Goal: Information Seeking & Learning: Learn about a topic

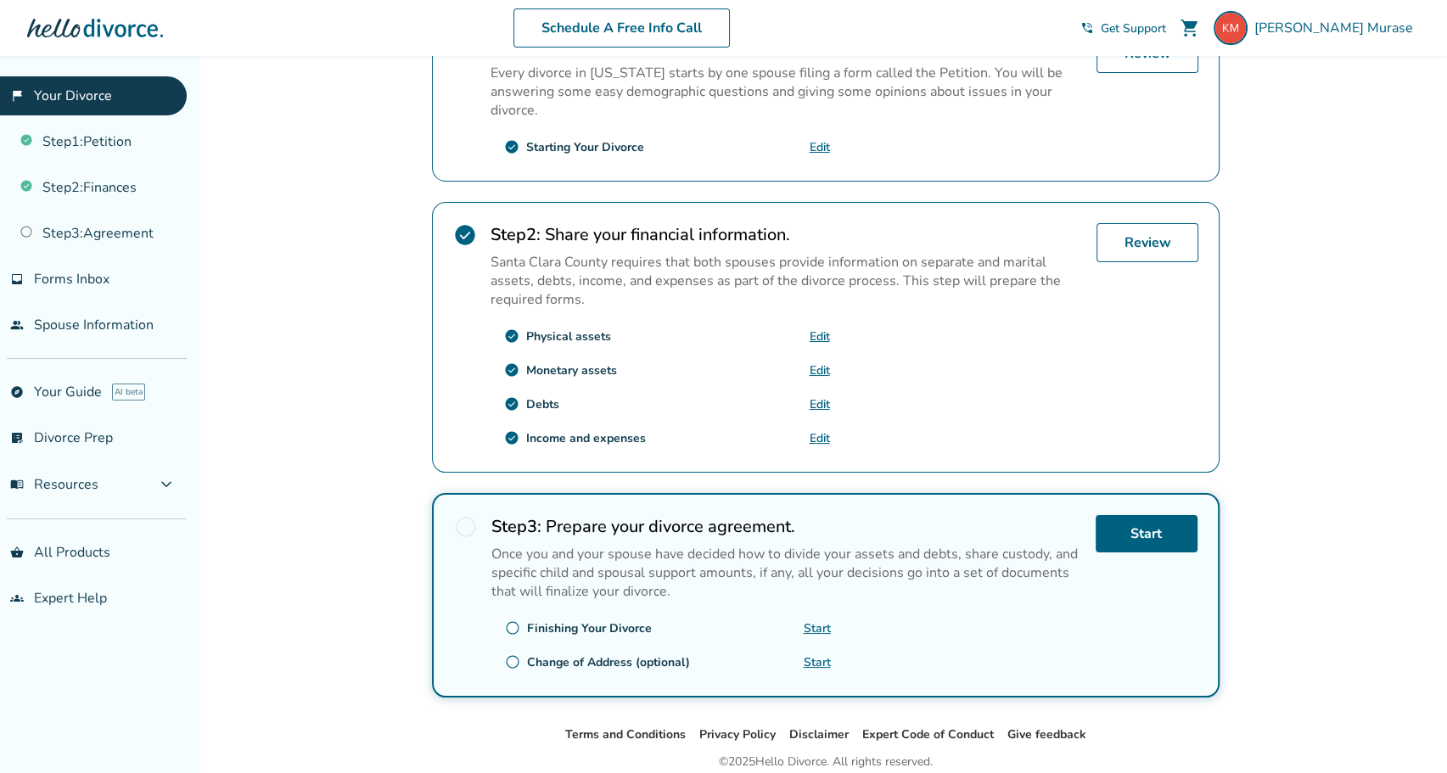
scroll to position [396, 0]
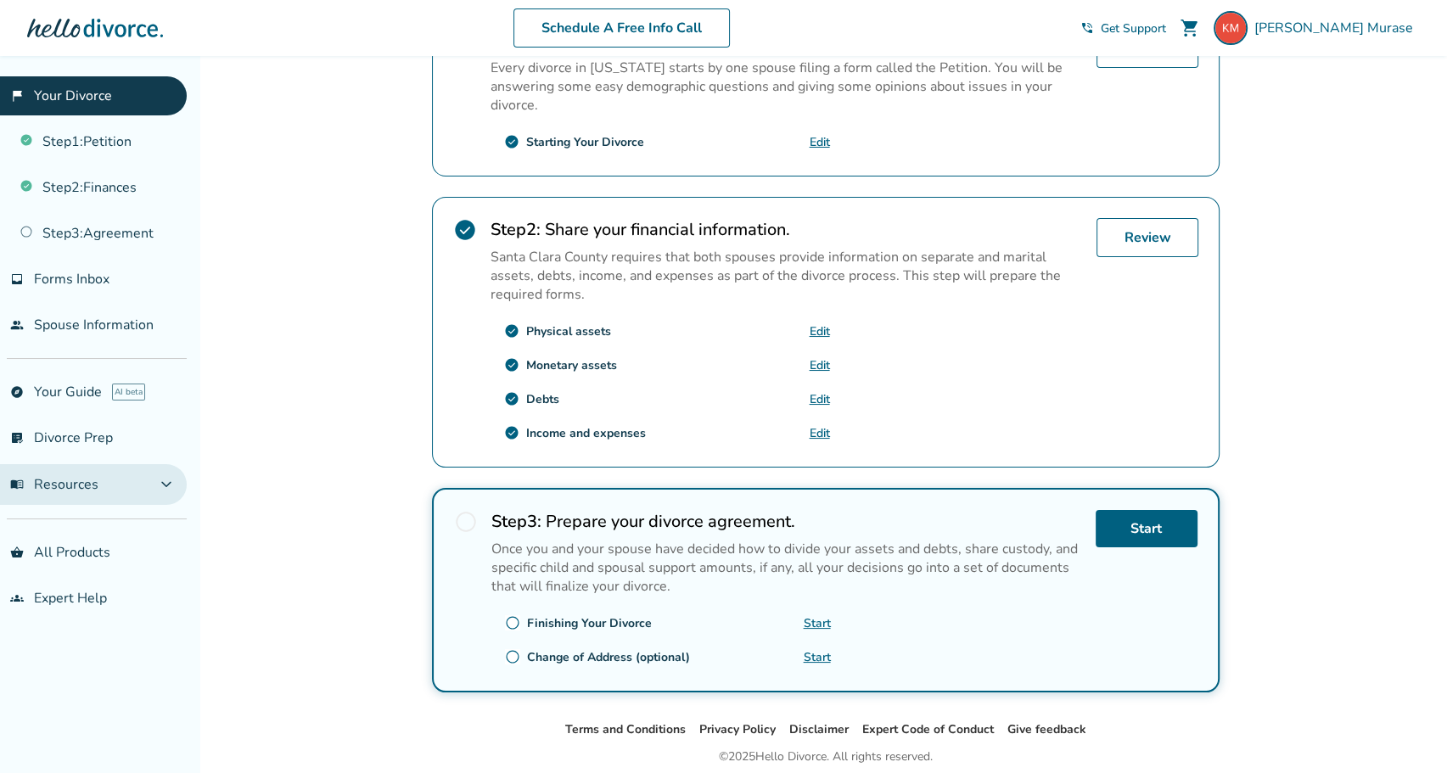
click at [166, 485] on span "expand_more" at bounding box center [166, 485] width 20 height 20
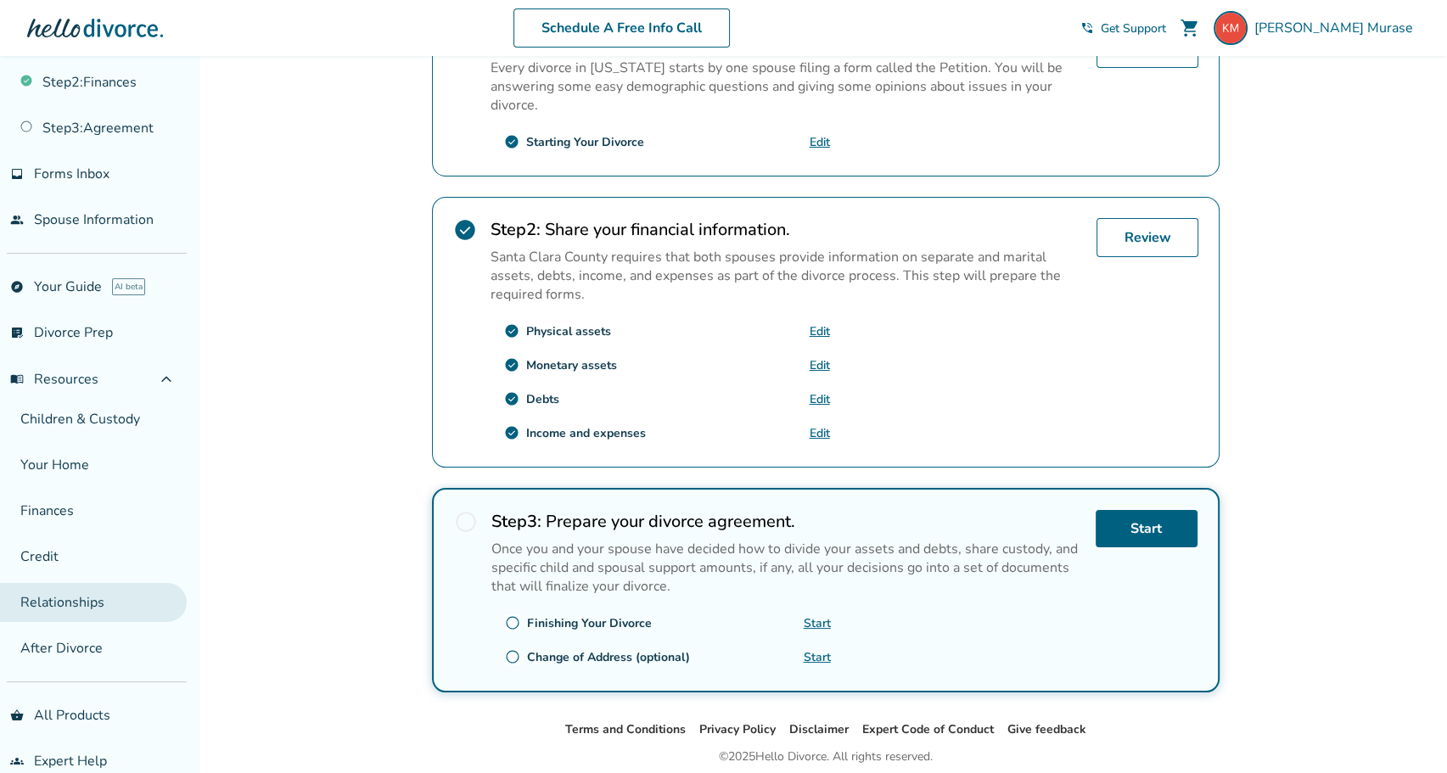
scroll to position [113, 0]
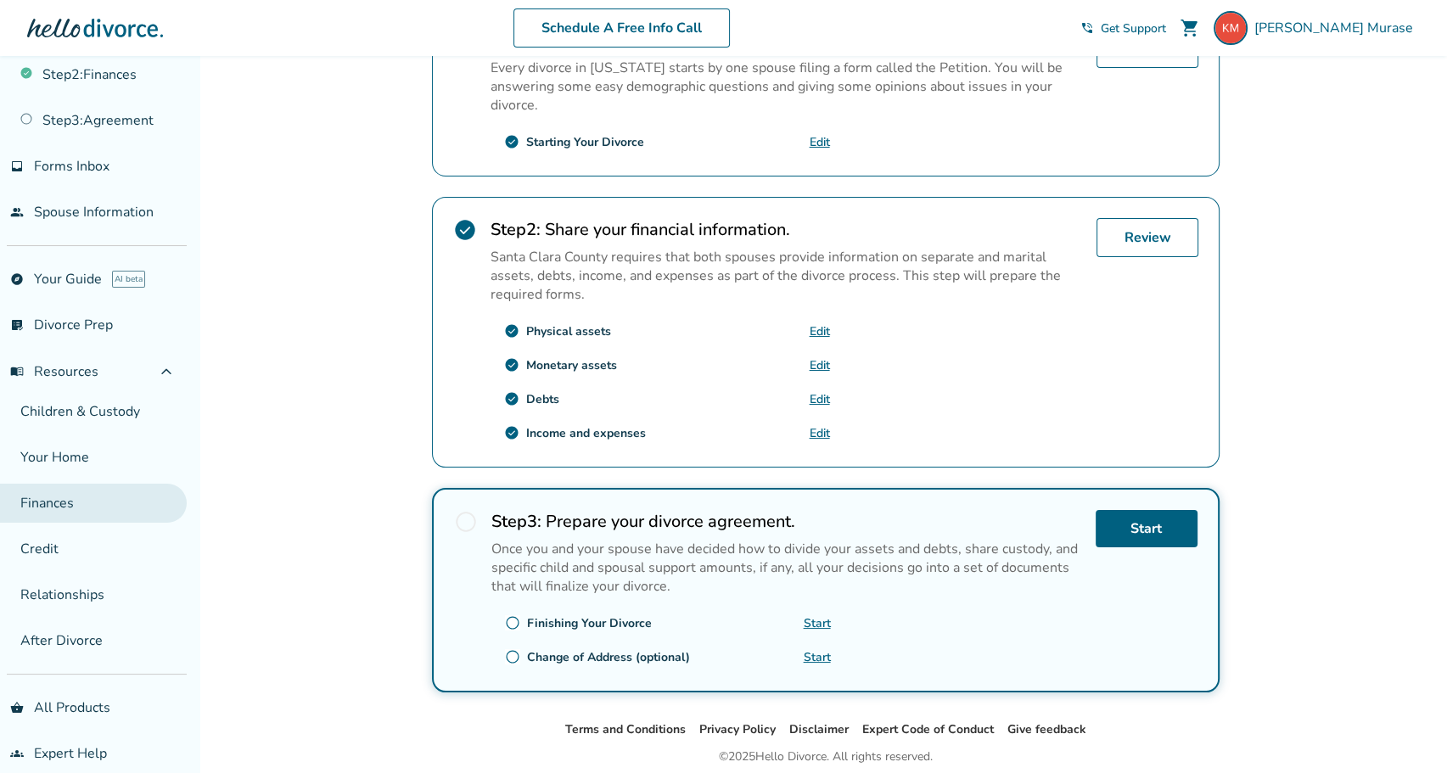
click at [47, 498] on link "Finances" at bounding box center [93, 503] width 187 height 39
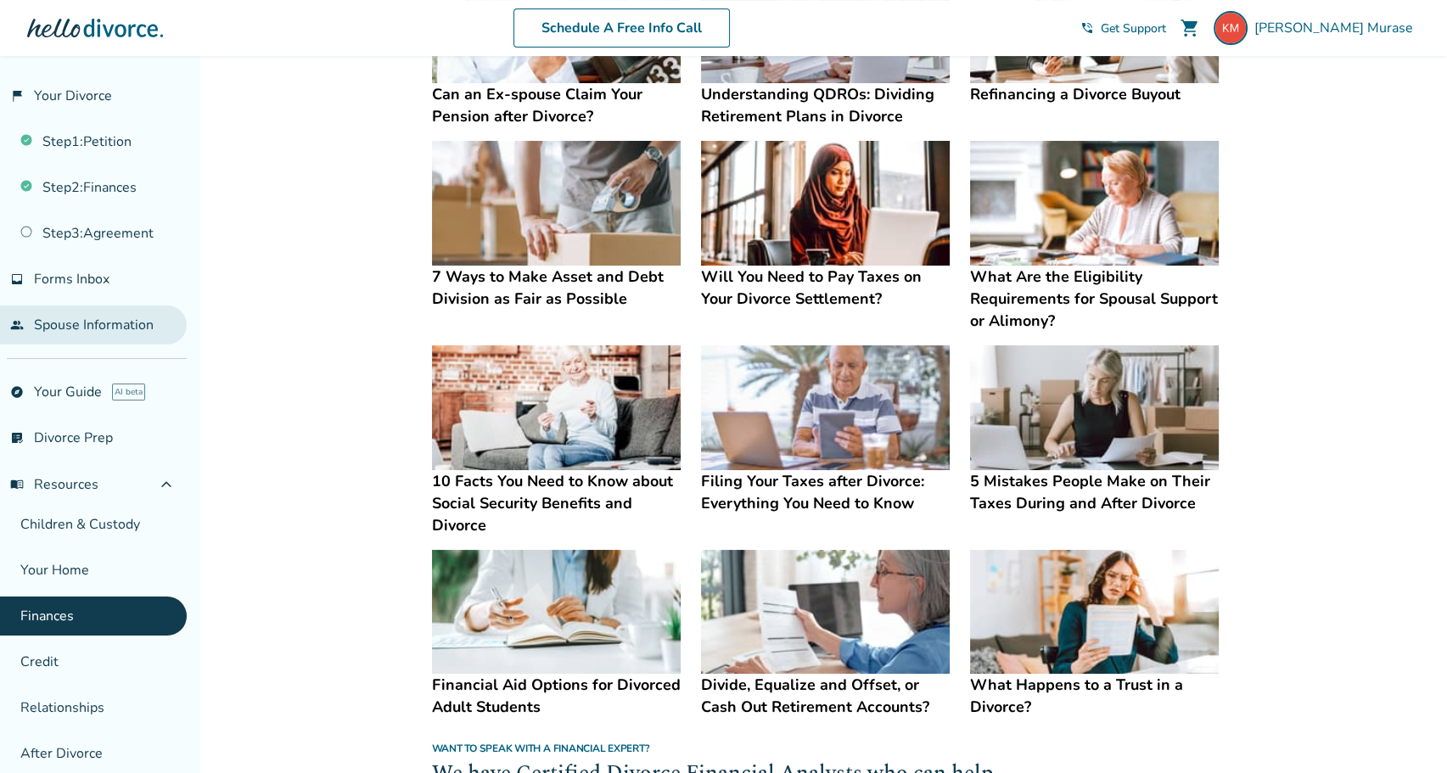
click at [121, 319] on link "people Spouse Information" at bounding box center [93, 325] width 187 height 39
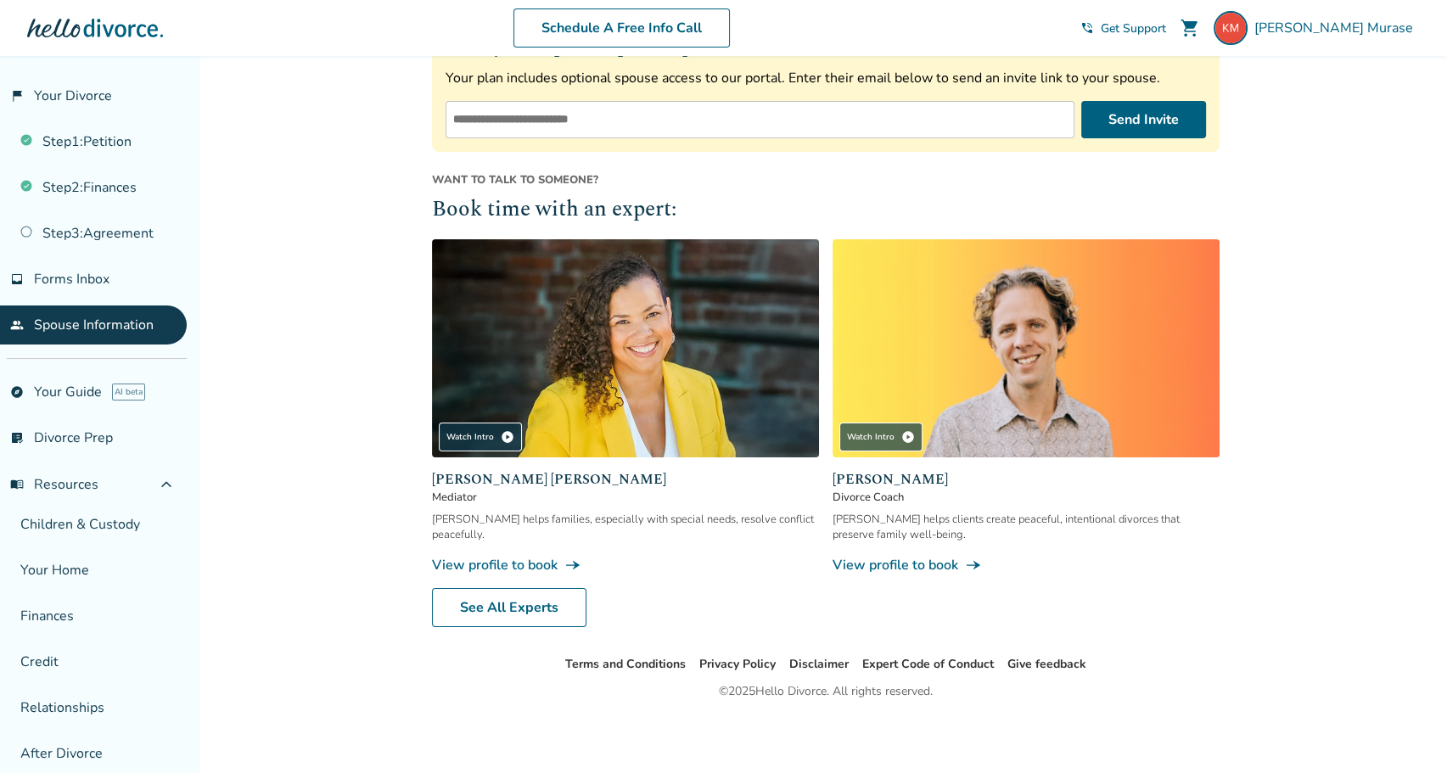
scroll to position [297, 0]
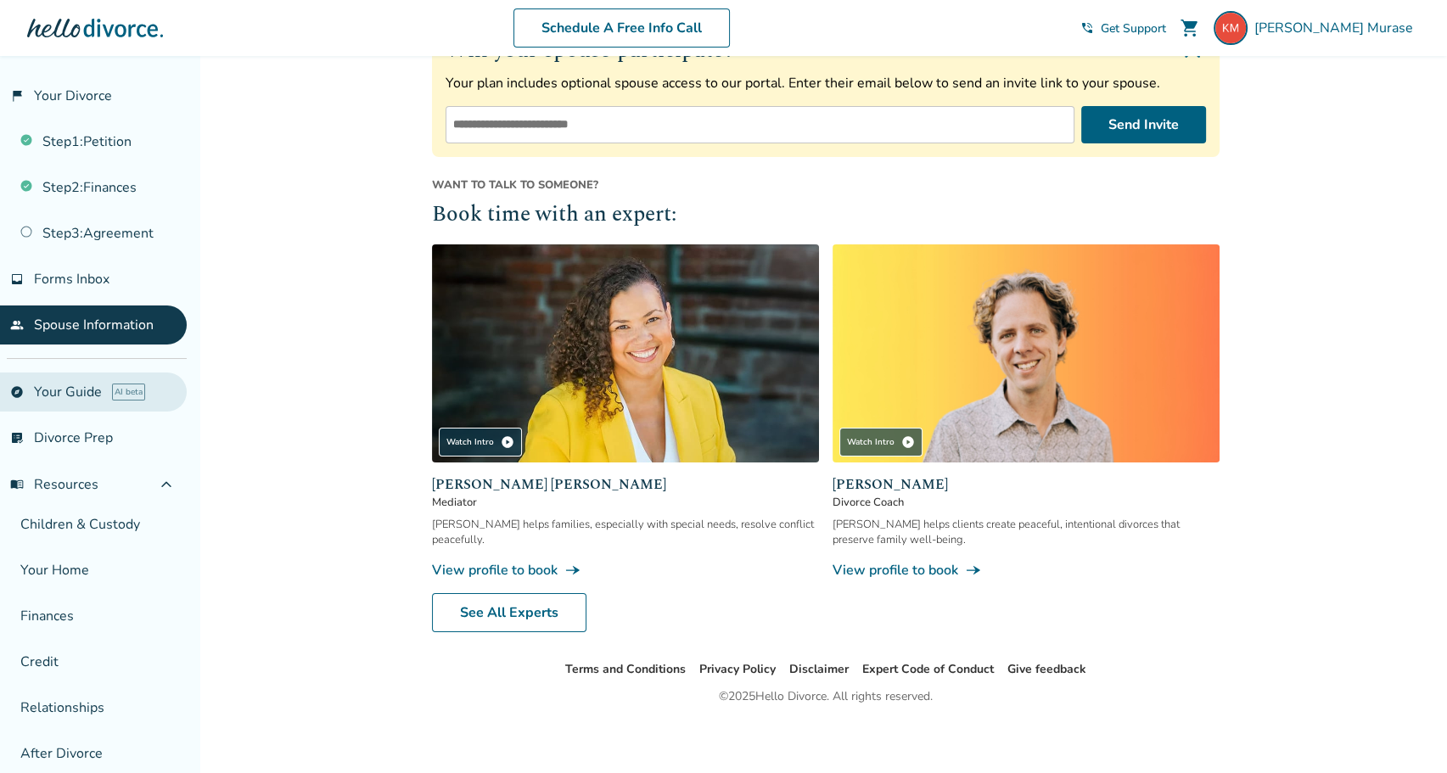
click at [71, 390] on link "explore Your Guide AI beta" at bounding box center [93, 392] width 187 height 39
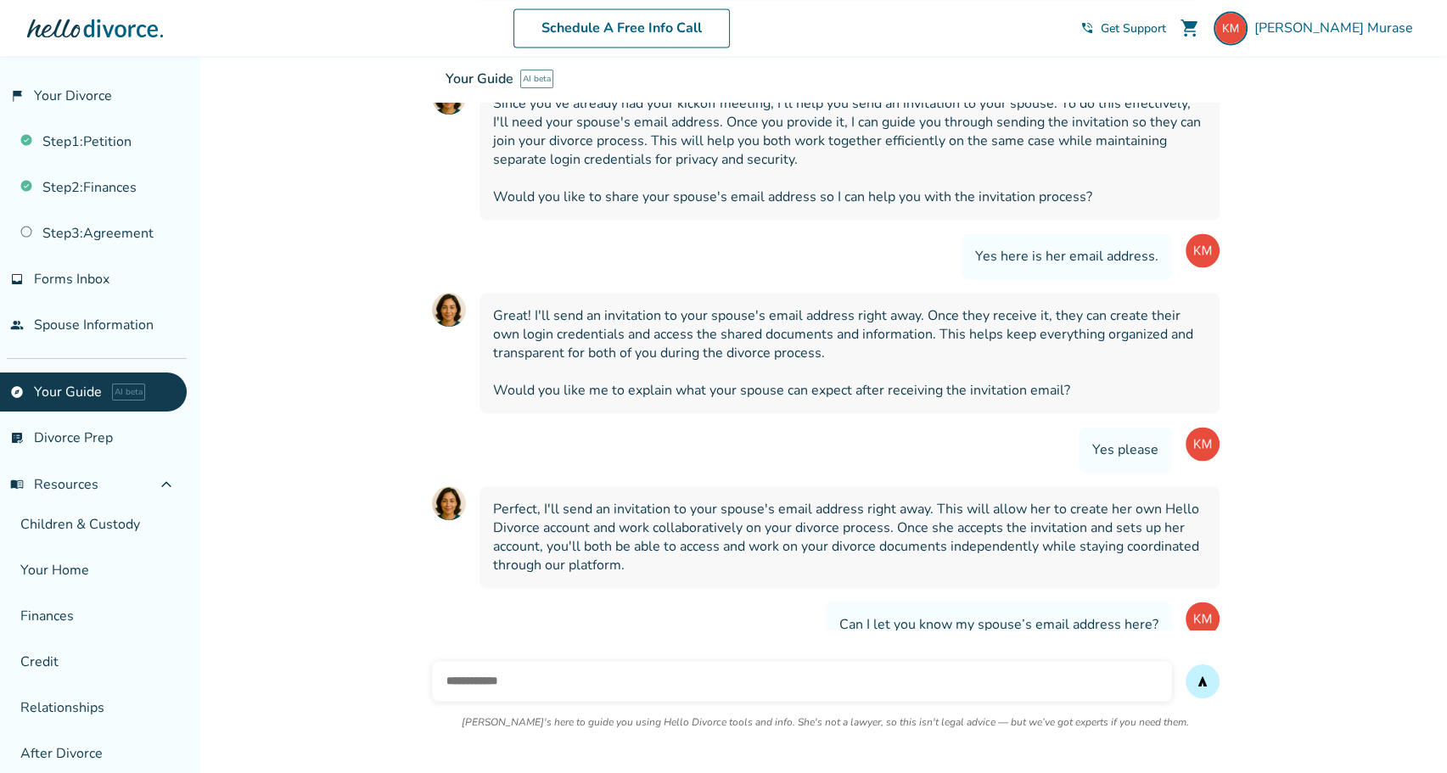
scroll to position [3038, 0]
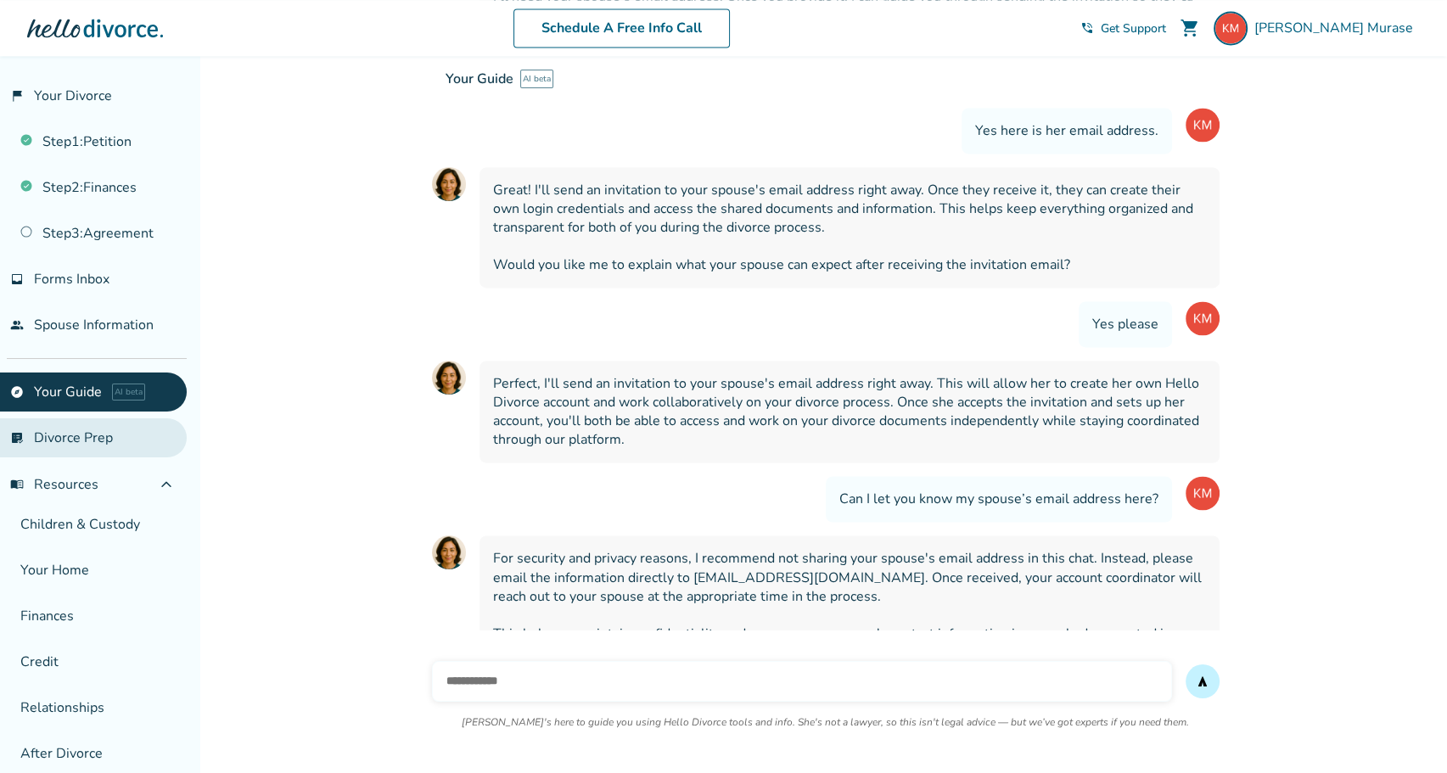
click at [63, 439] on link "list_alt_check Divorce Prep" at bounding box center [93, 437] width 187 height 39
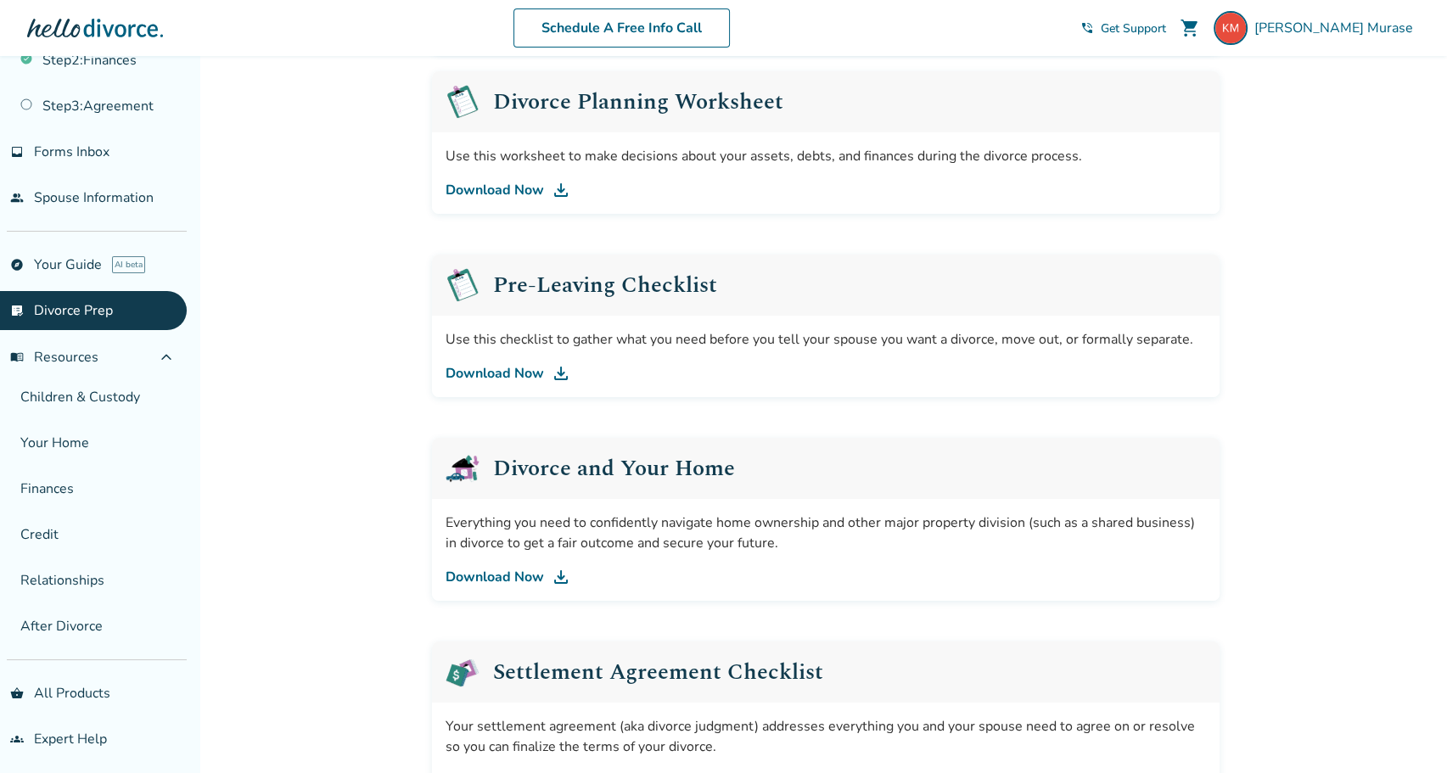
scroll to position [340, 0]
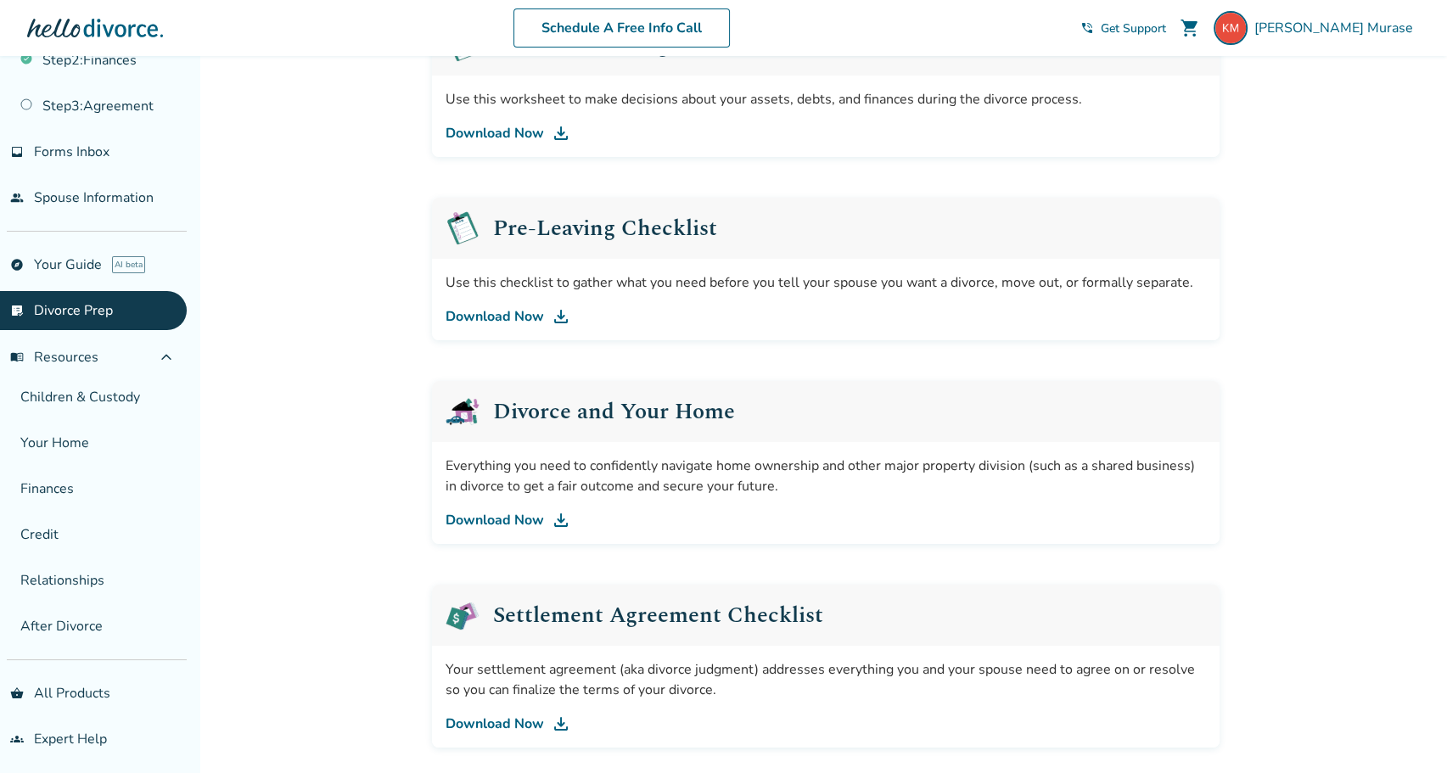
click at [567, 414] on h2 "Divorce and Your Home" at bounding box center [614, 412] width 242 height 22
click at [587, 467] on div "Everything you need to confidently navigate home ownership and other major prop…" at bounding box center [826, 476] width 761 height 41
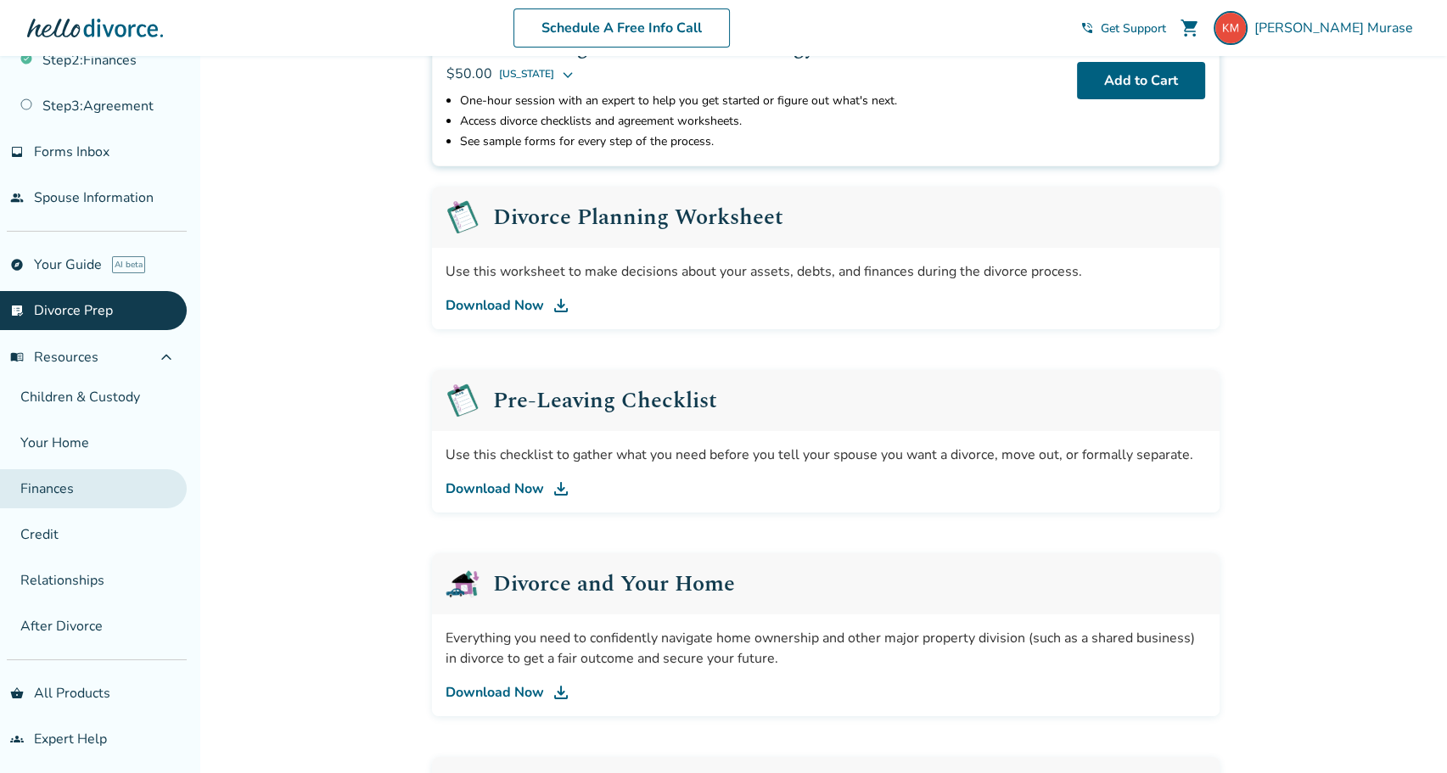
scroll to position [170, 0]
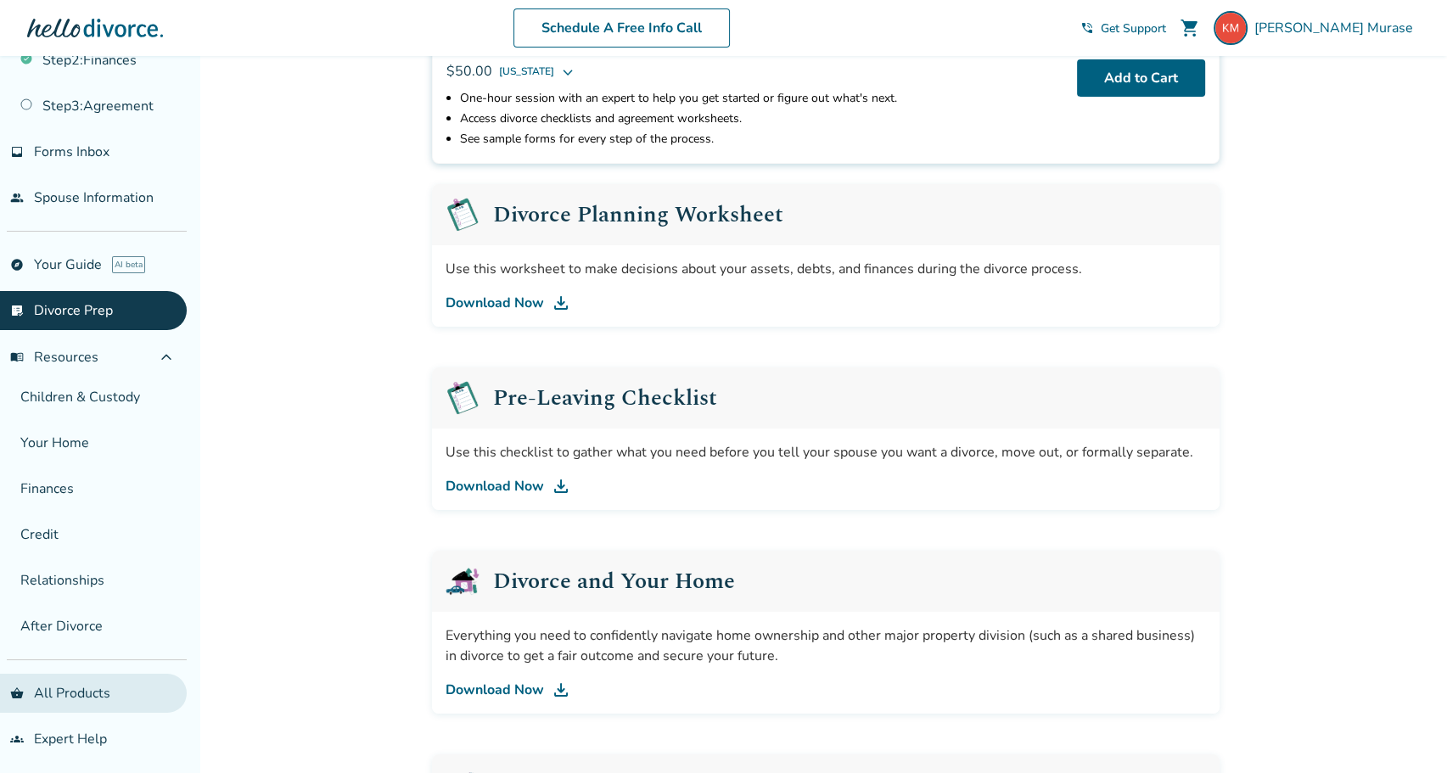
click at [57, 688] on link "shopping_basket All Products" at bounding box center [93, 693] width 187 height 39
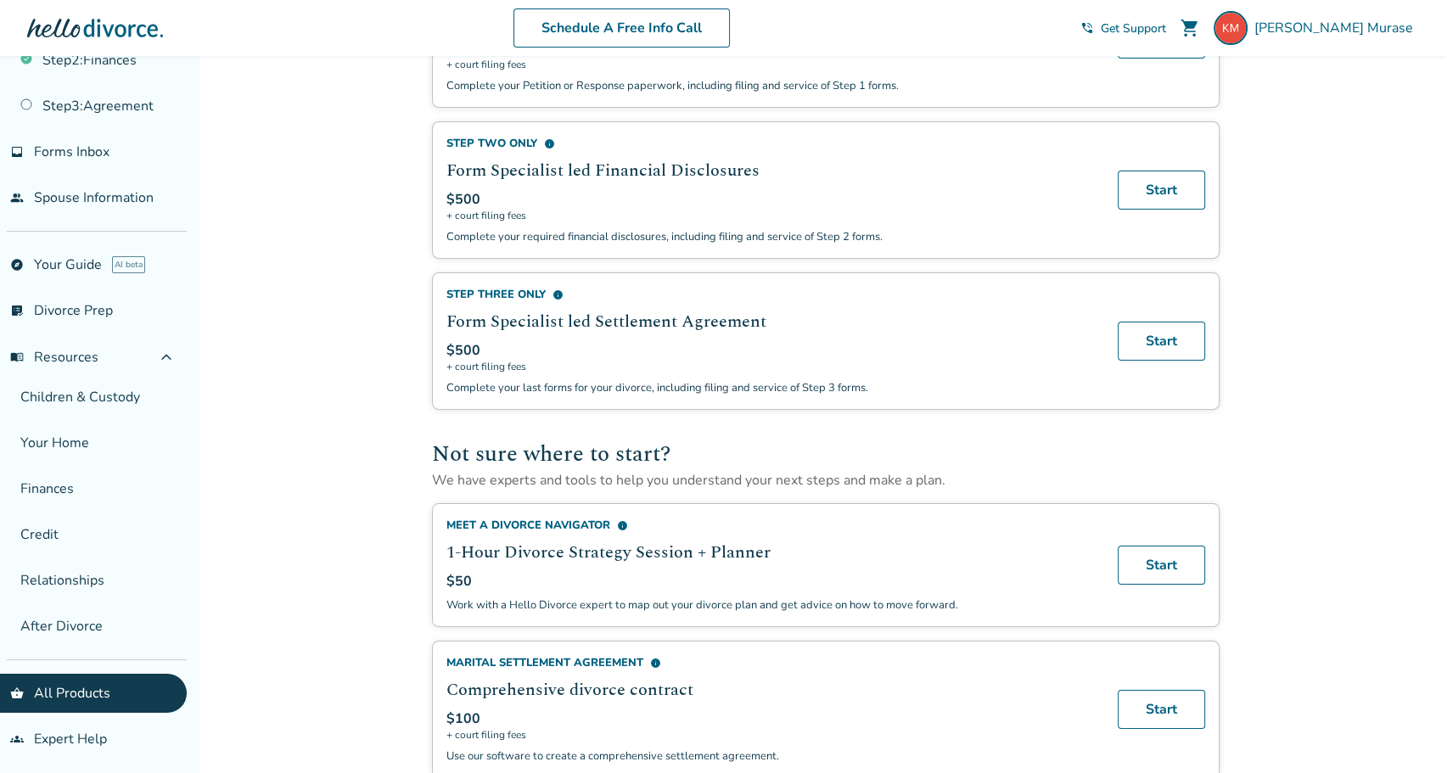
scroll to position [729, 0]
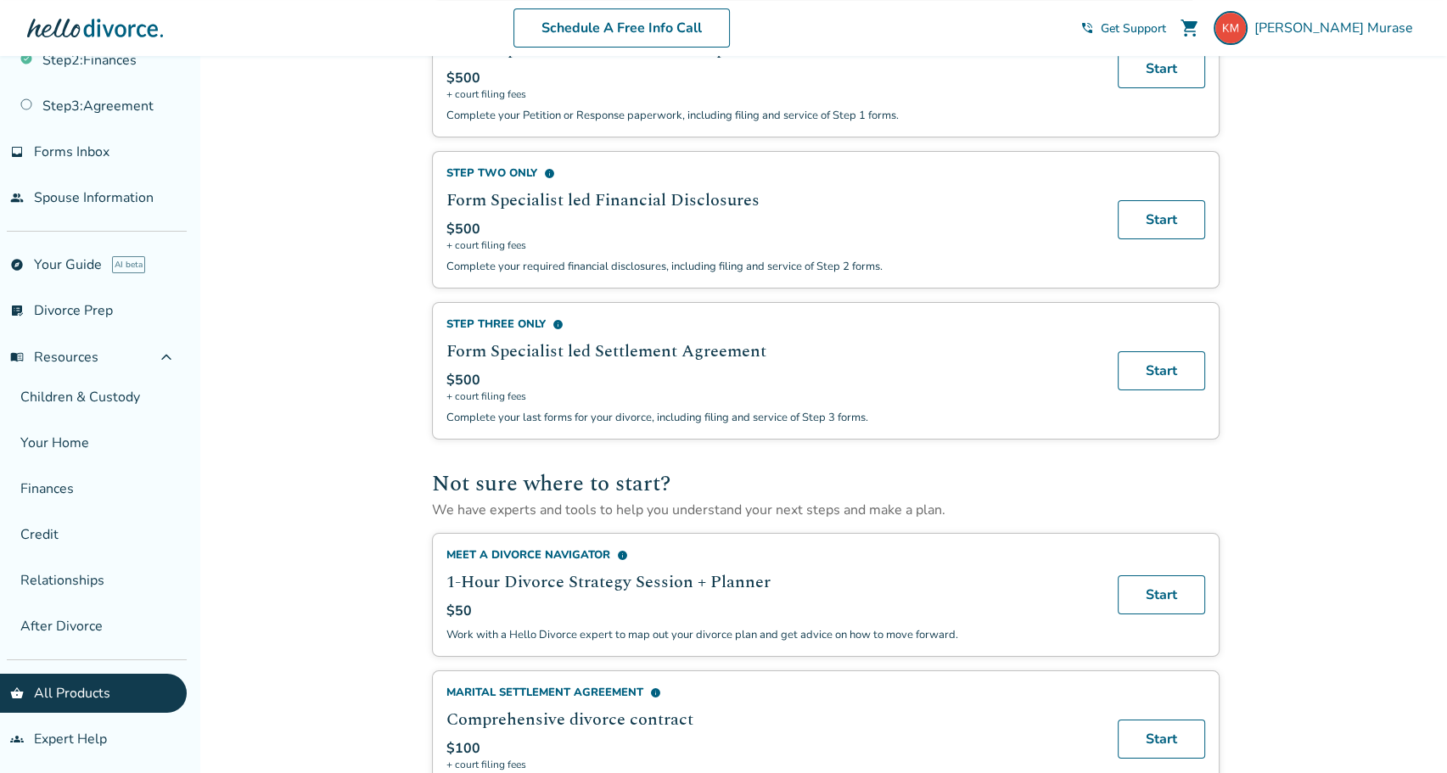
click at [298, 266] on div "Added to cart Plans and Pricing Divorce your way — DIY to create your forms, fi…" at bounding box center [723, 140] width 1447 height 1627
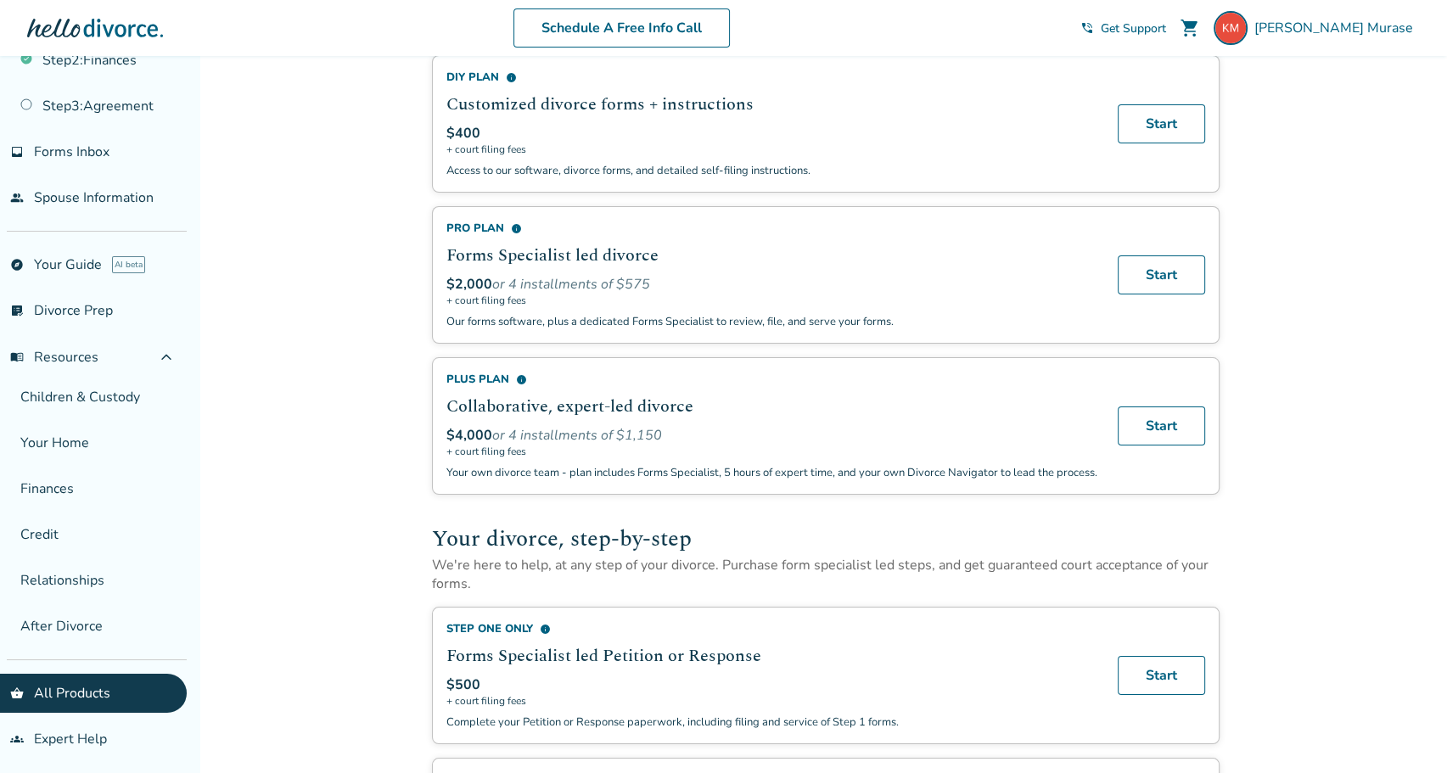
scroll to position [0, 0]
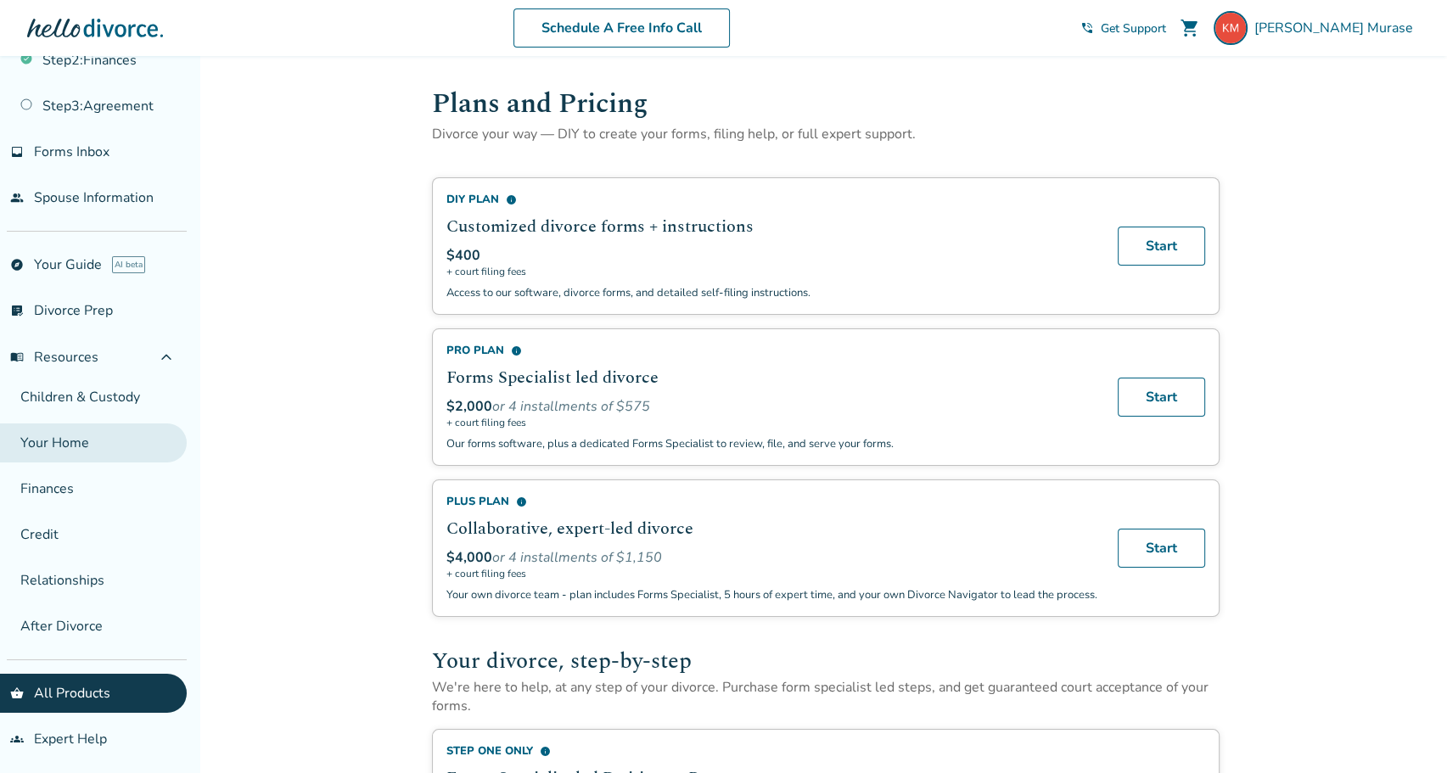
click at [56, 440] on link "Your Home" at bounding box center [93, 443] width 187 height 39
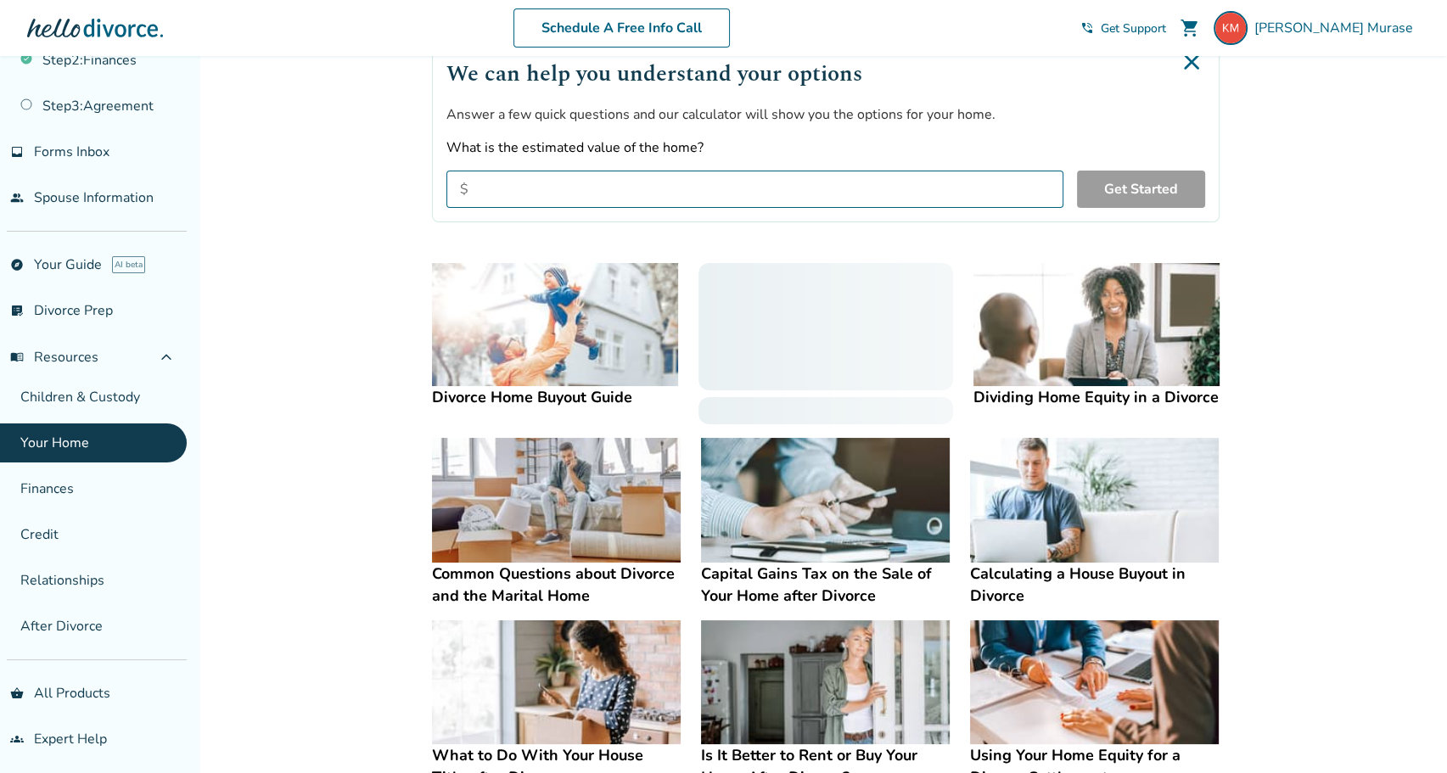
scroll to position [170, 0]
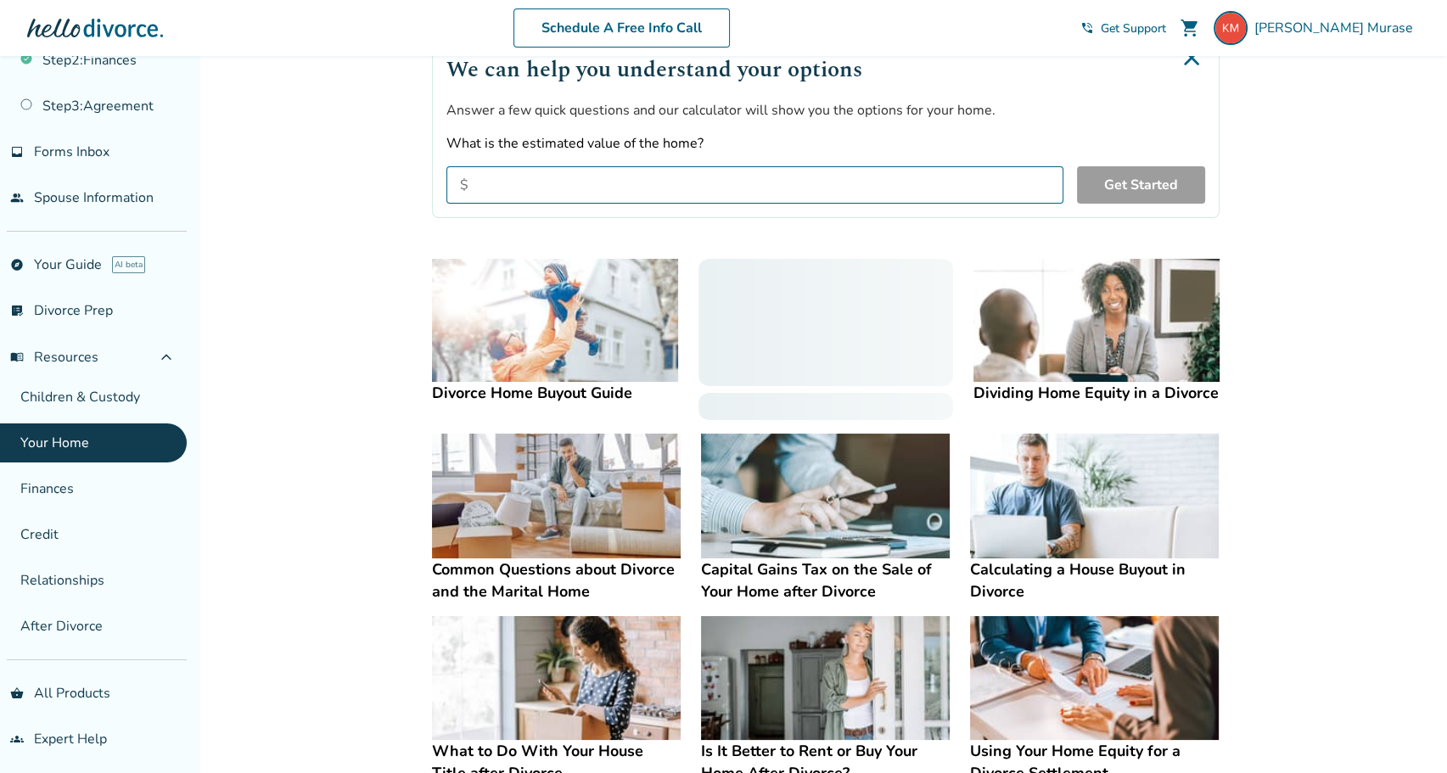
click at [1123, 356] on img at bounding box center [1097, 320] width 246 height 123
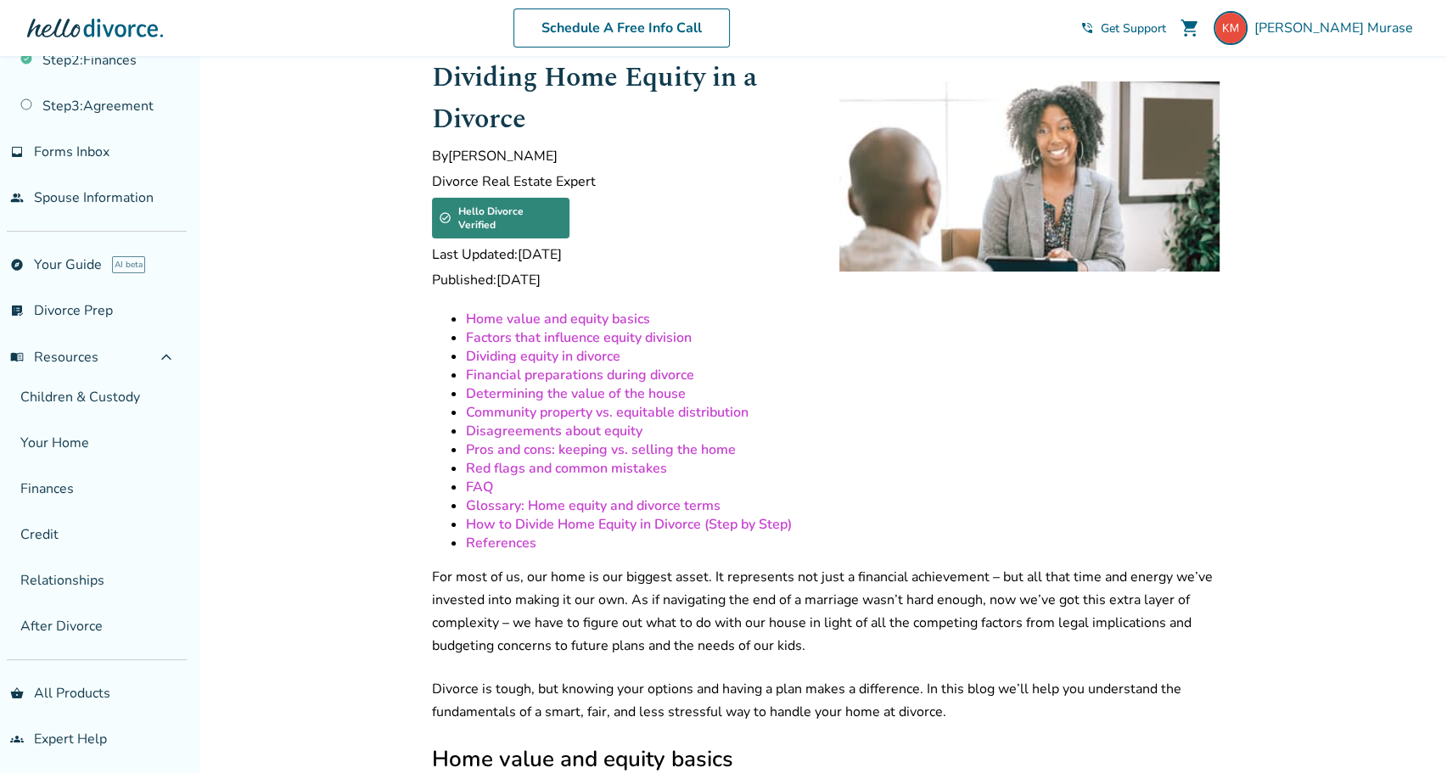
scroll to position [170, 0]
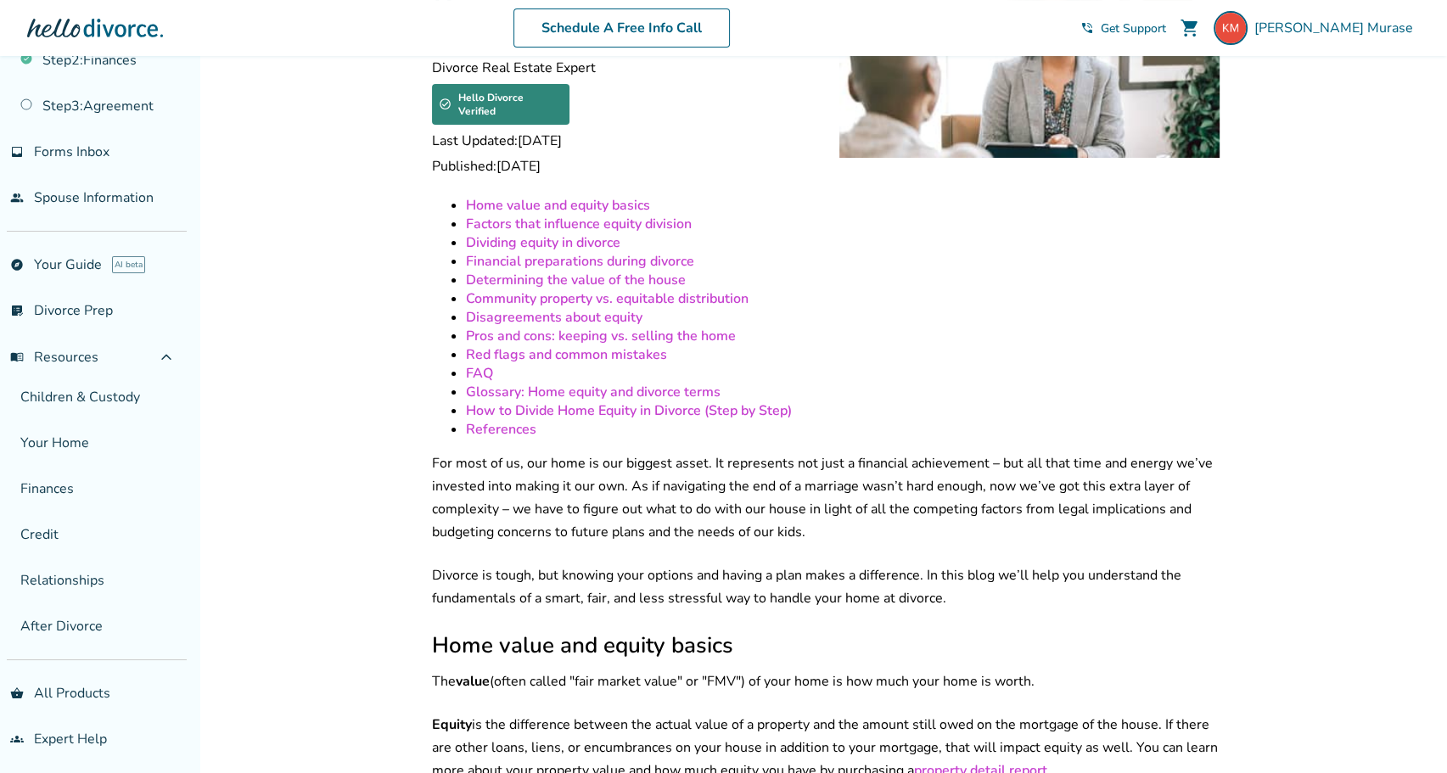
click at [472, 364] on link "FAQ" at bounding box center [479, 373] width 27 height 19
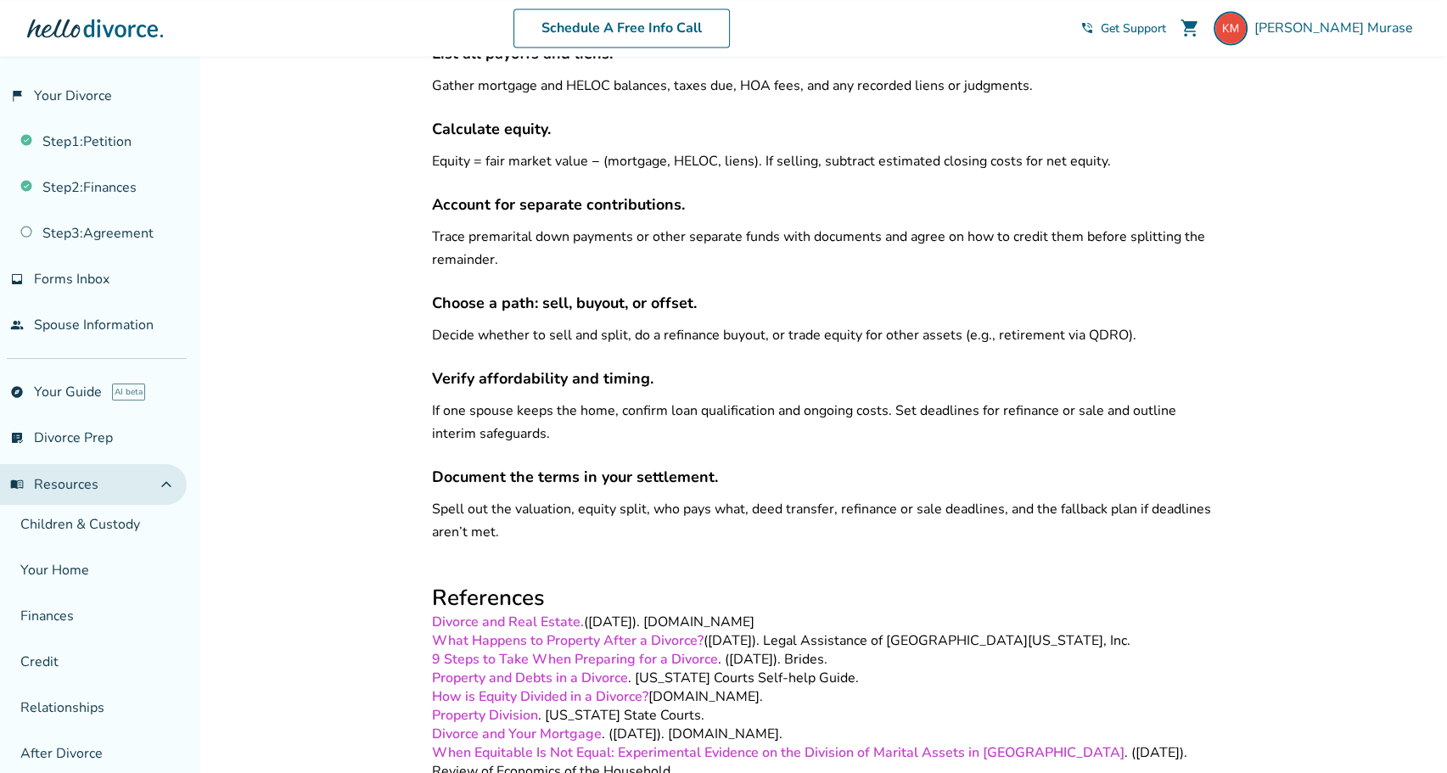
click at [72, 478] on span "menu_book Resources" at bounding box center [54, 484] width 88 height 19
click at [71, 477] on span "menu_book Resources" at bounding box center [54, 484] width 88 height 19
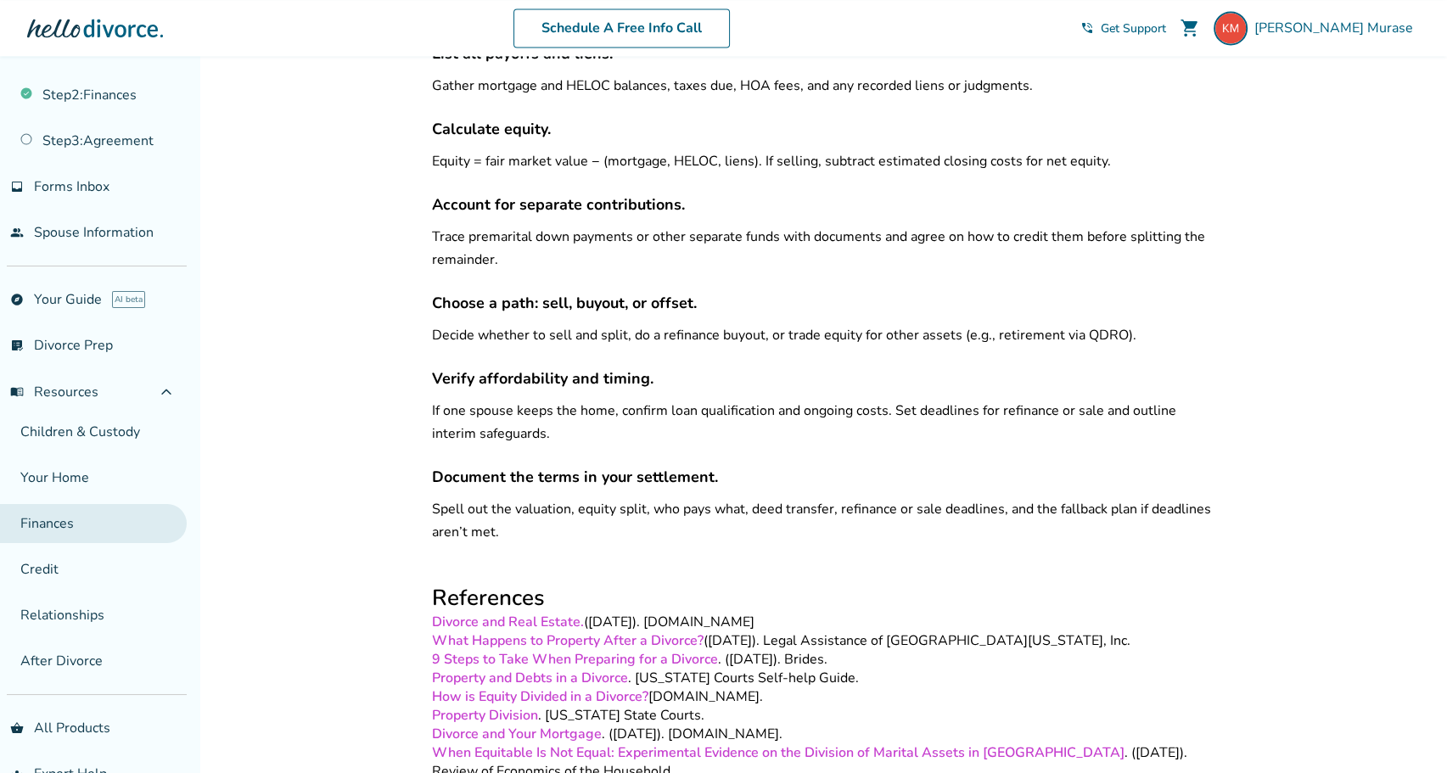
scroll to position [113, 0]
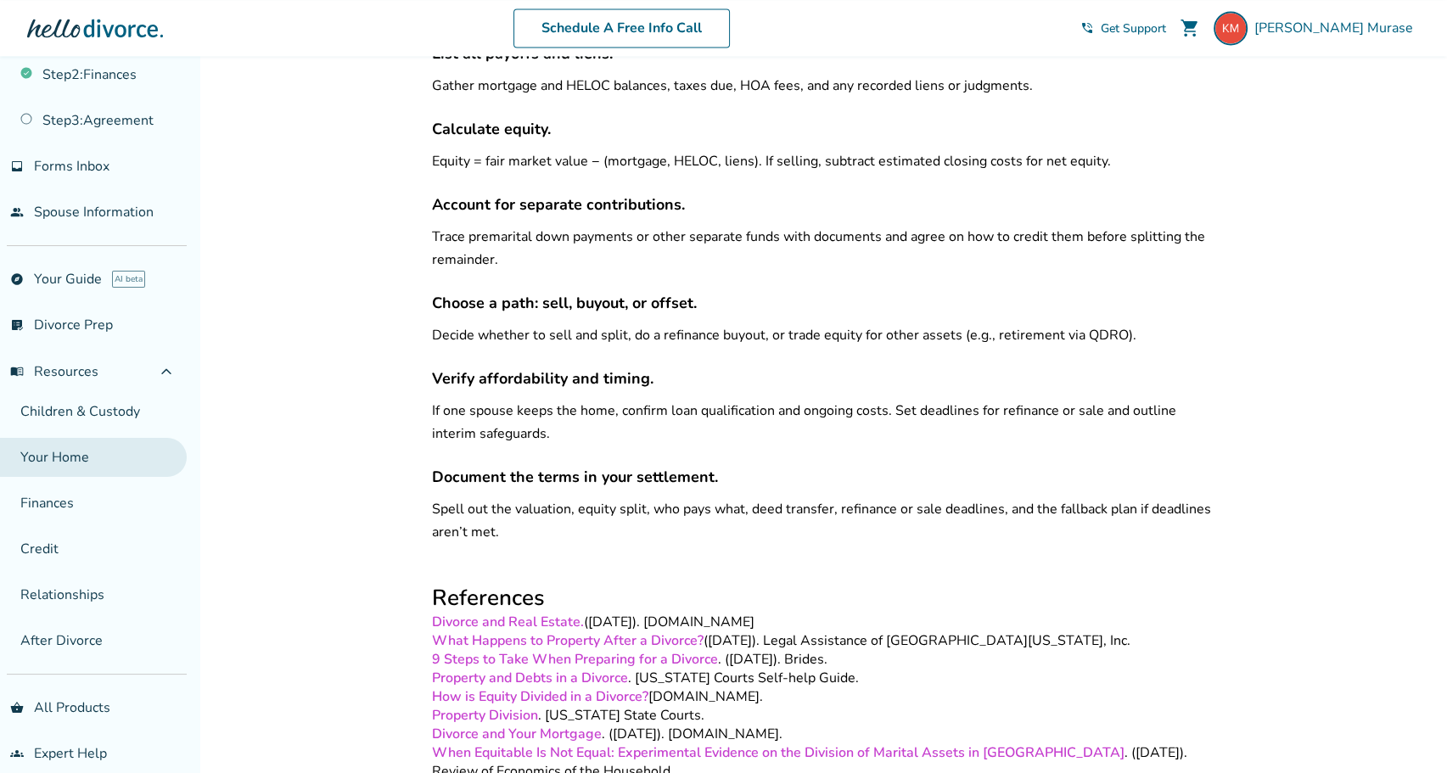
click at [70, 452] on link "Your Home" at bounding box center [93, 457] width 187 height 39
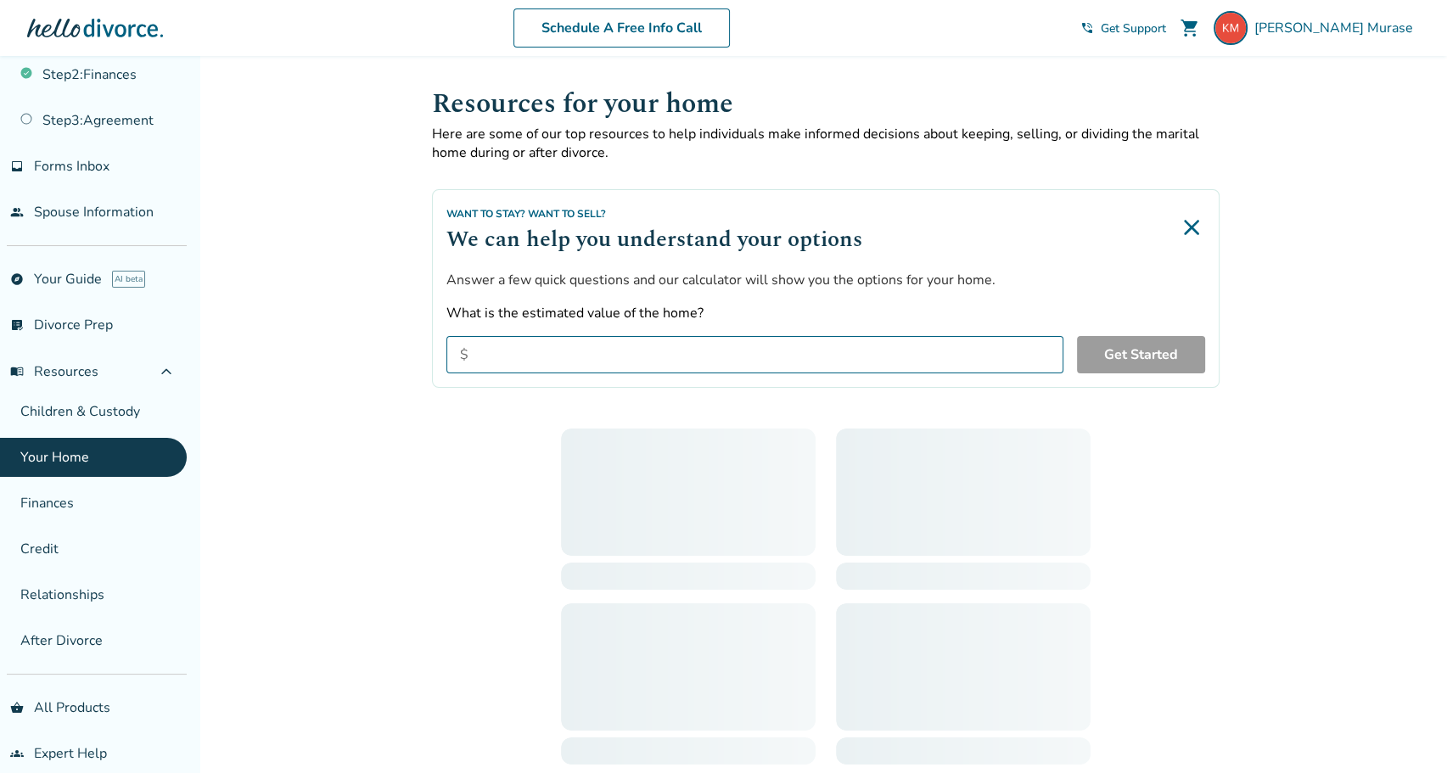
click at [46, 450] on link "Your Home" at bounding box center [93, 457] width 187 height 39
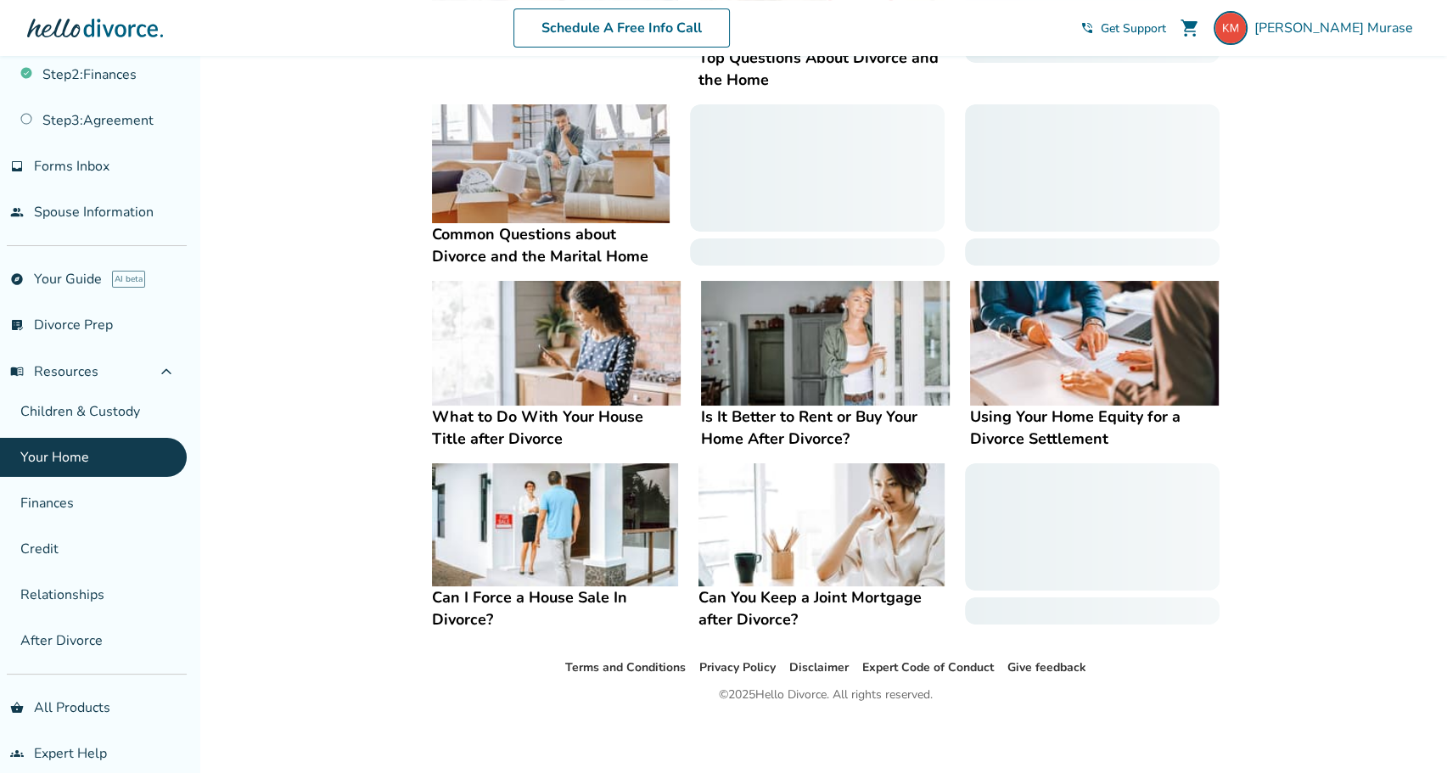
scroll to position [530, 0]
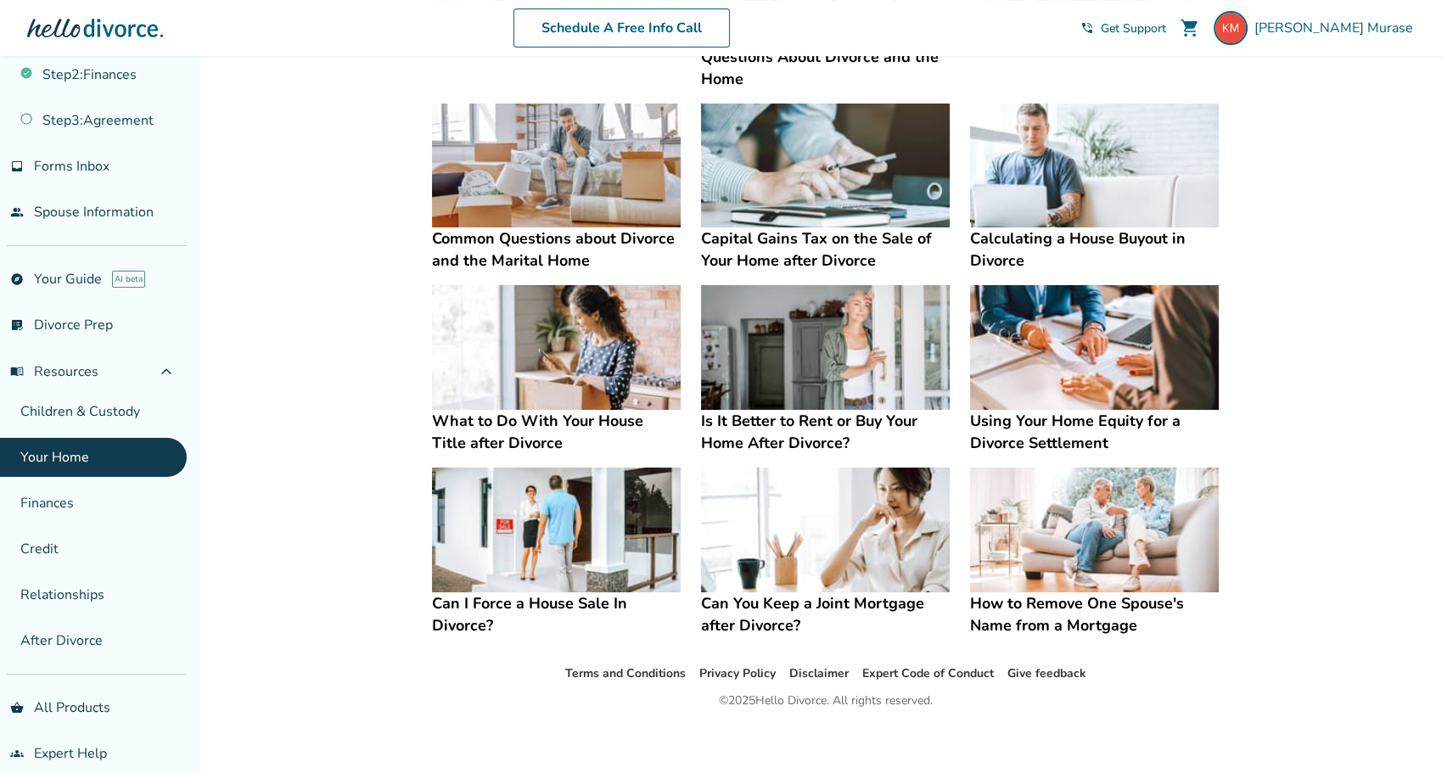
click at [1104, 416] on h4 "Using Your Home Equity for a Divorce Settlement" at bounding box center [1094, 432] width 249 height 44
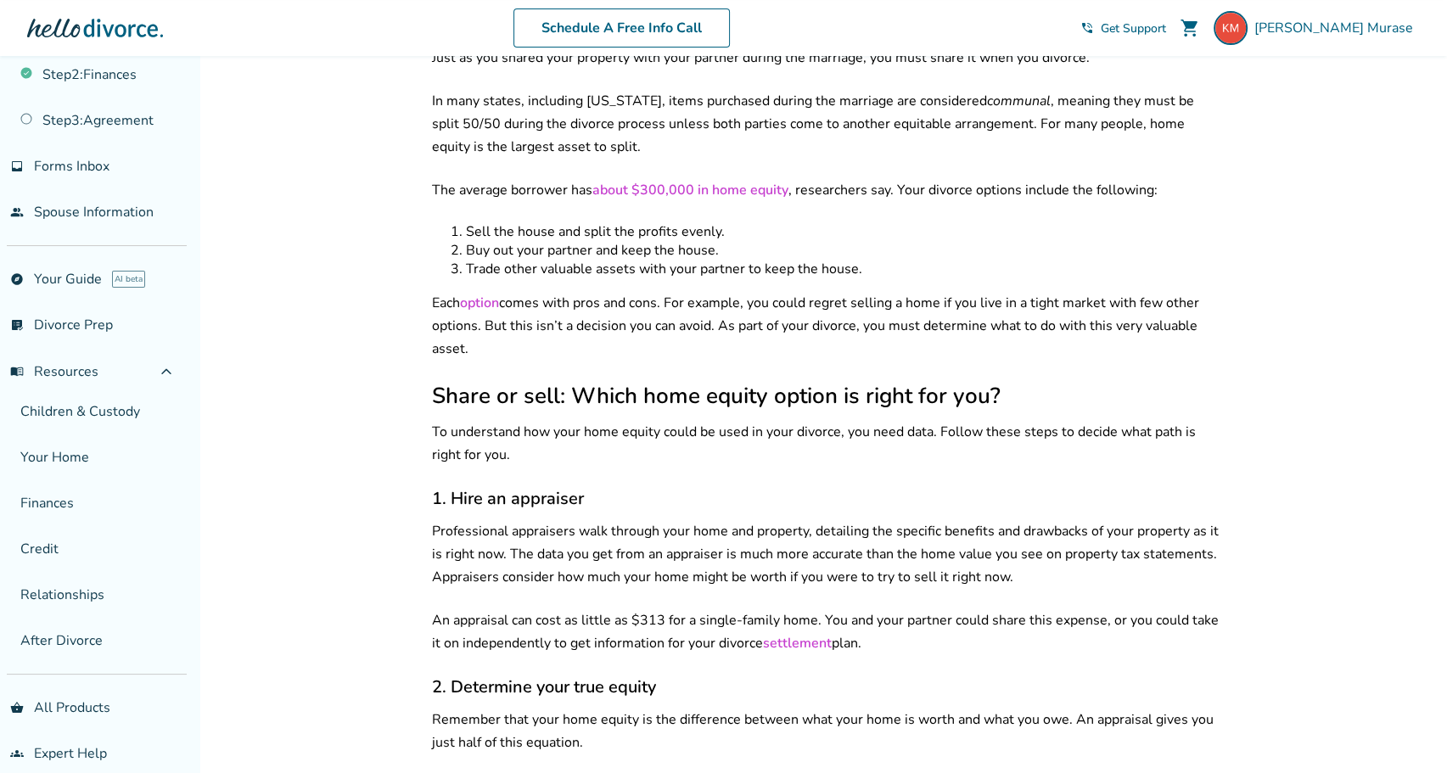
scroll to position [699, 0]
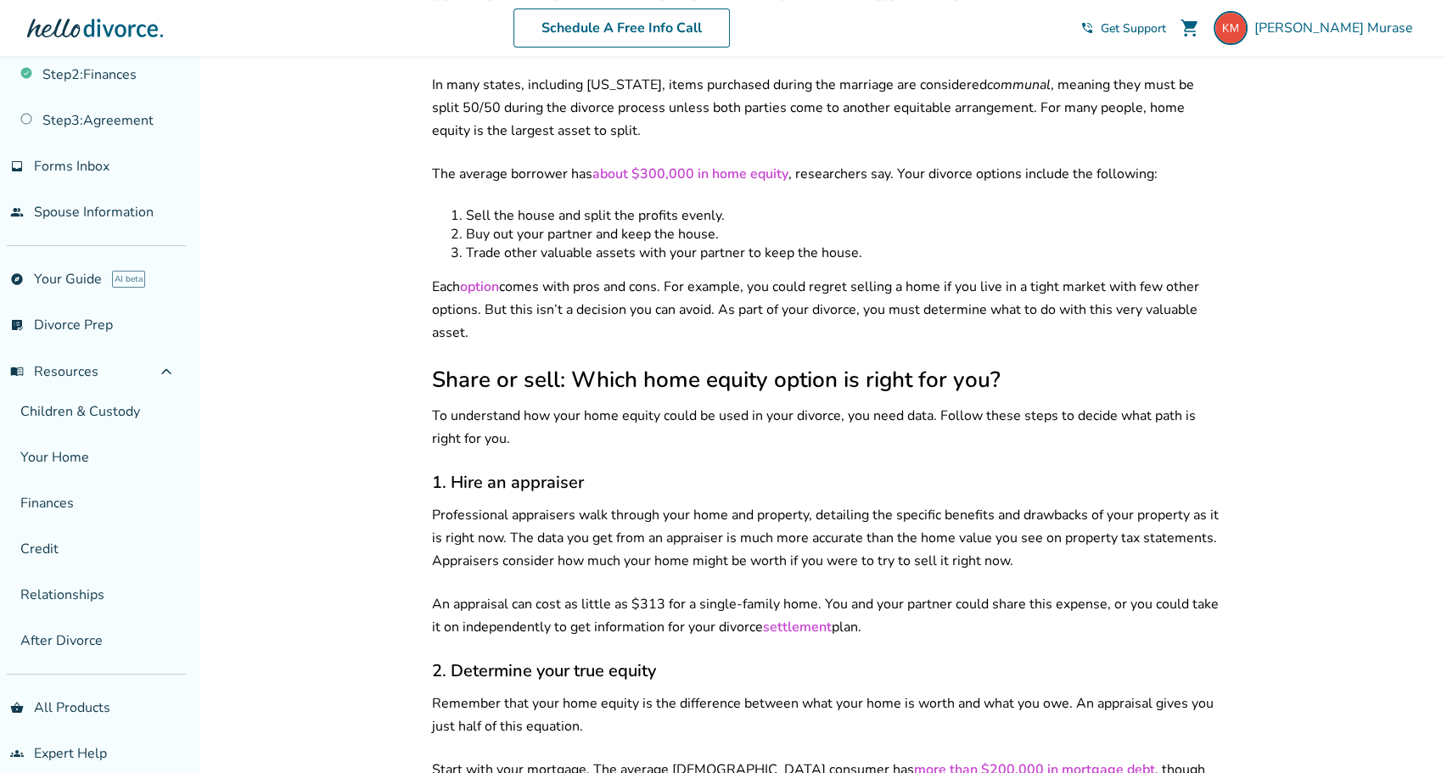
drag, startPoint x: 424, startPoint y: 475, endPoint x: 913, endPoint y: 592, distance: 503.0
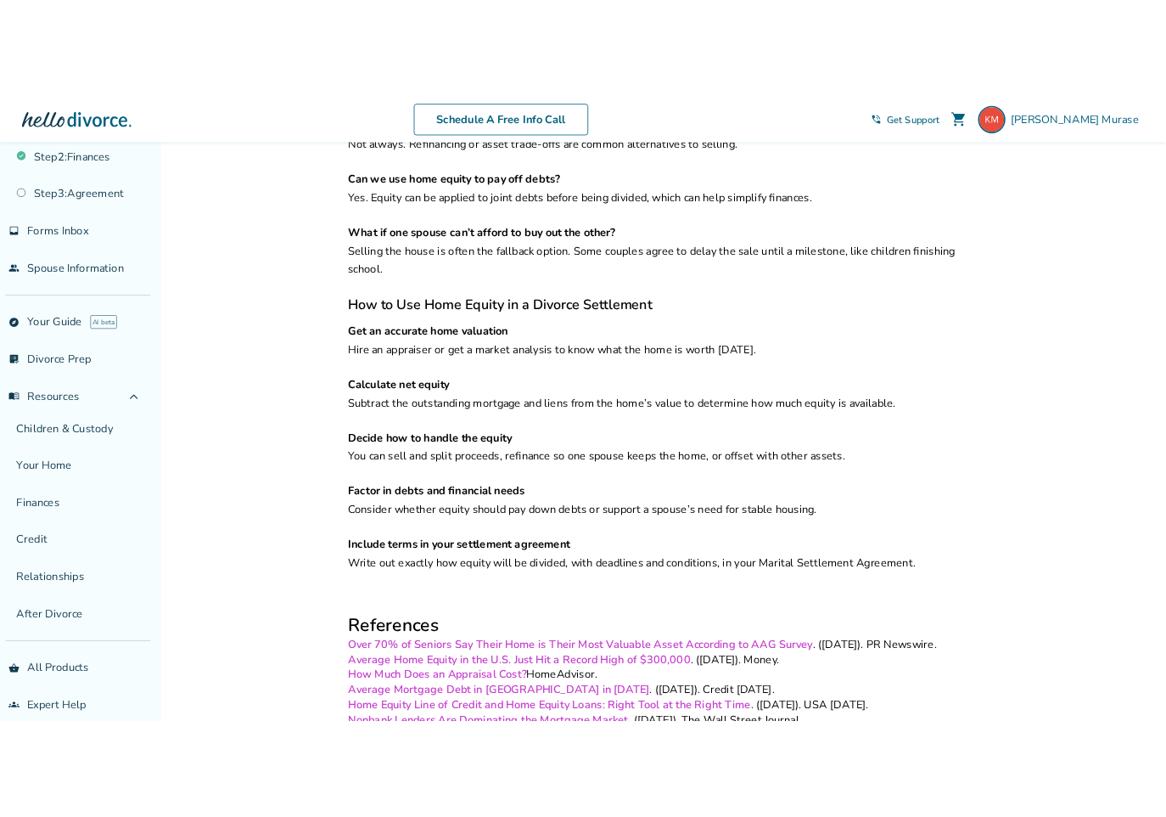
scroll to position [2906, 0]
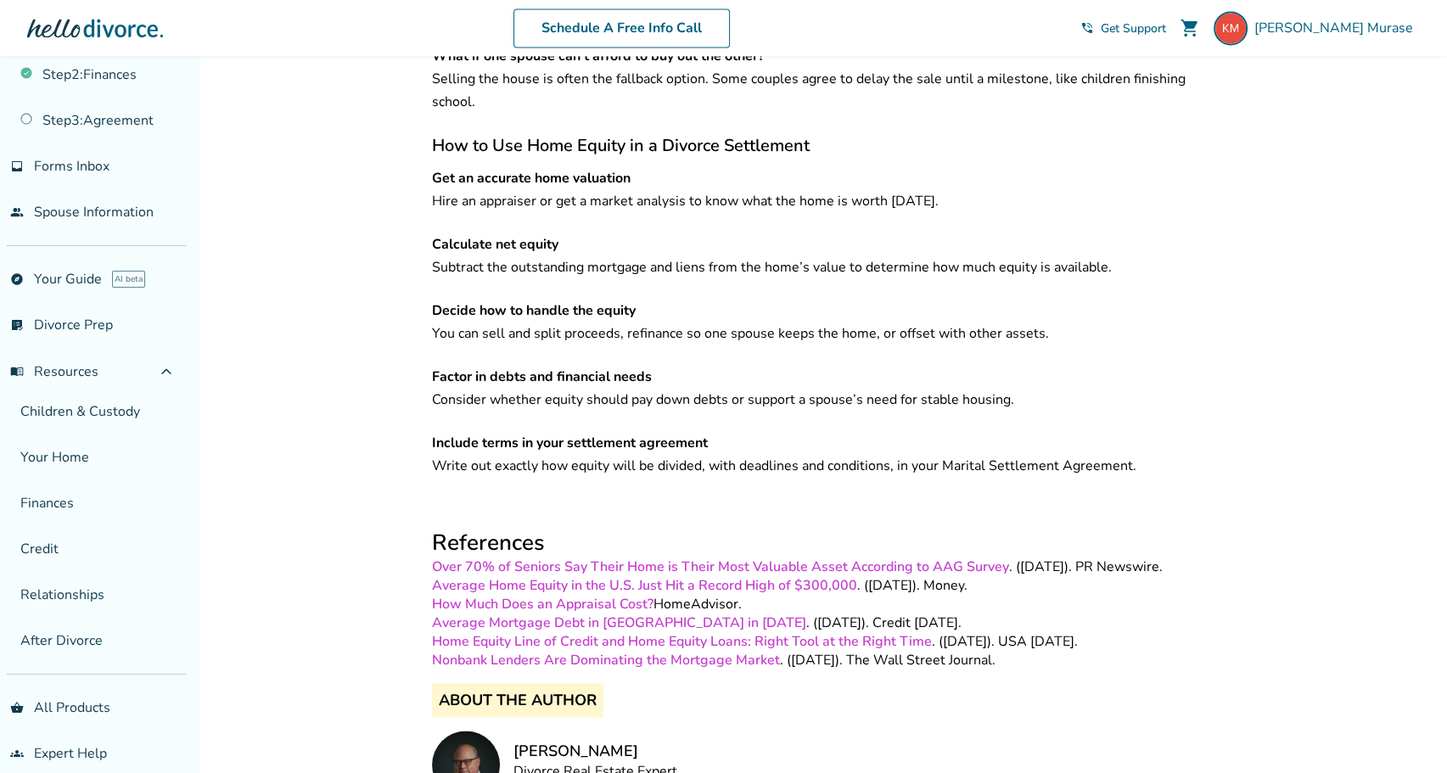
click at [619, 595] on link "How Much Does an Appraisal Cost?" at bounding box center [543, 604] width 222 height 19
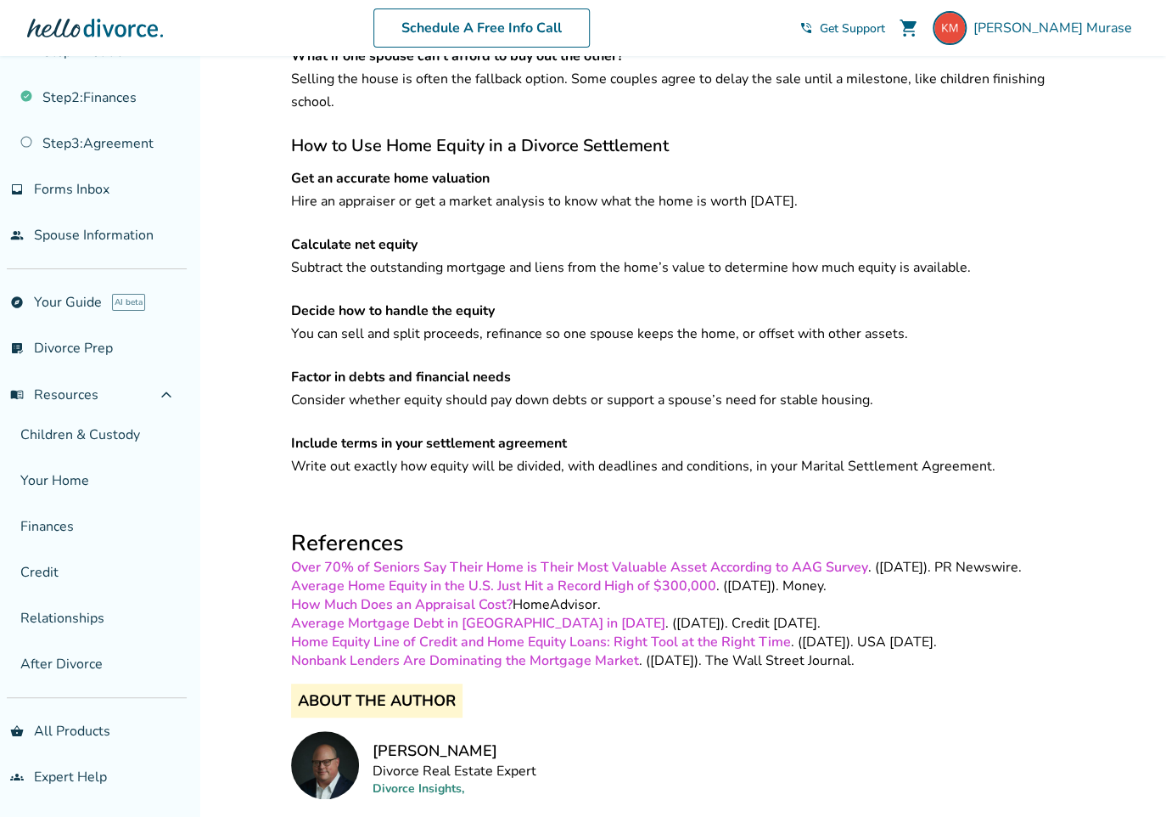
scroll to position [85, 0]
